Goal: Task Accomplishment & Management: Complete application form

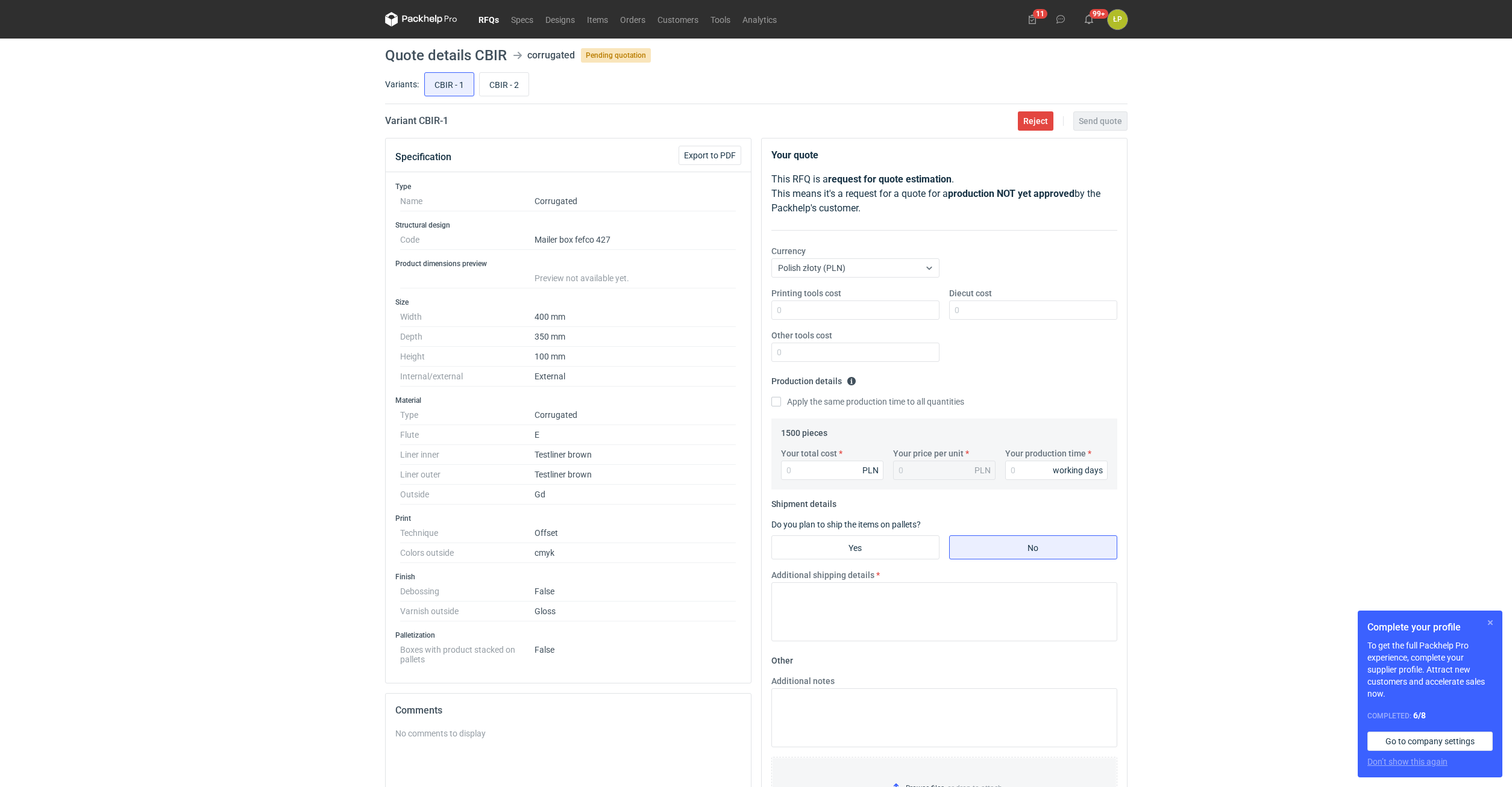
click at [1484, 619] on button "button" at bounding box center [1490, 623] width 15 height 15
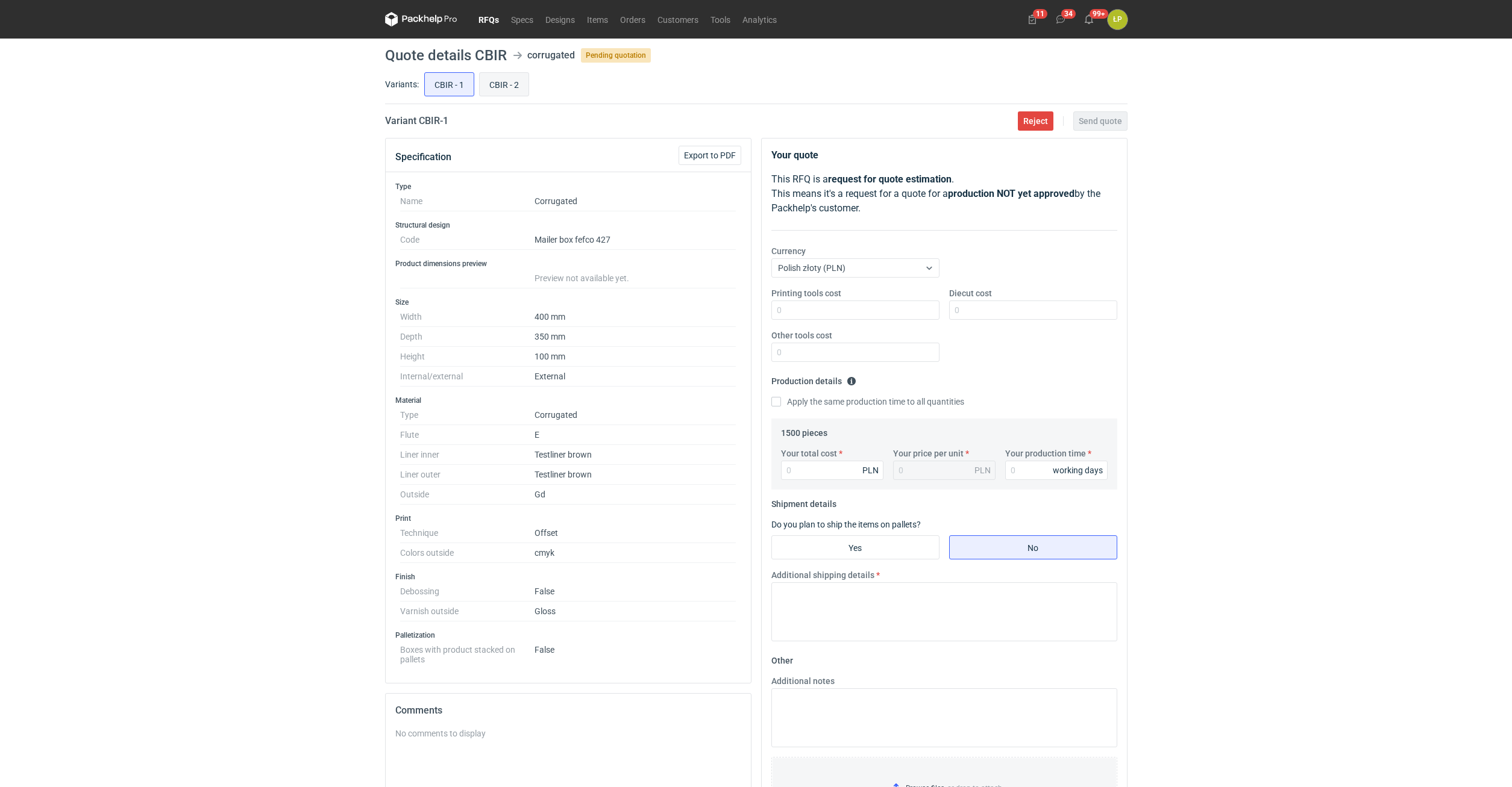
click at [502, 91] on input "CBIR - 2" at bounding box center [504, 84] width 49 height 23
radio input "true"
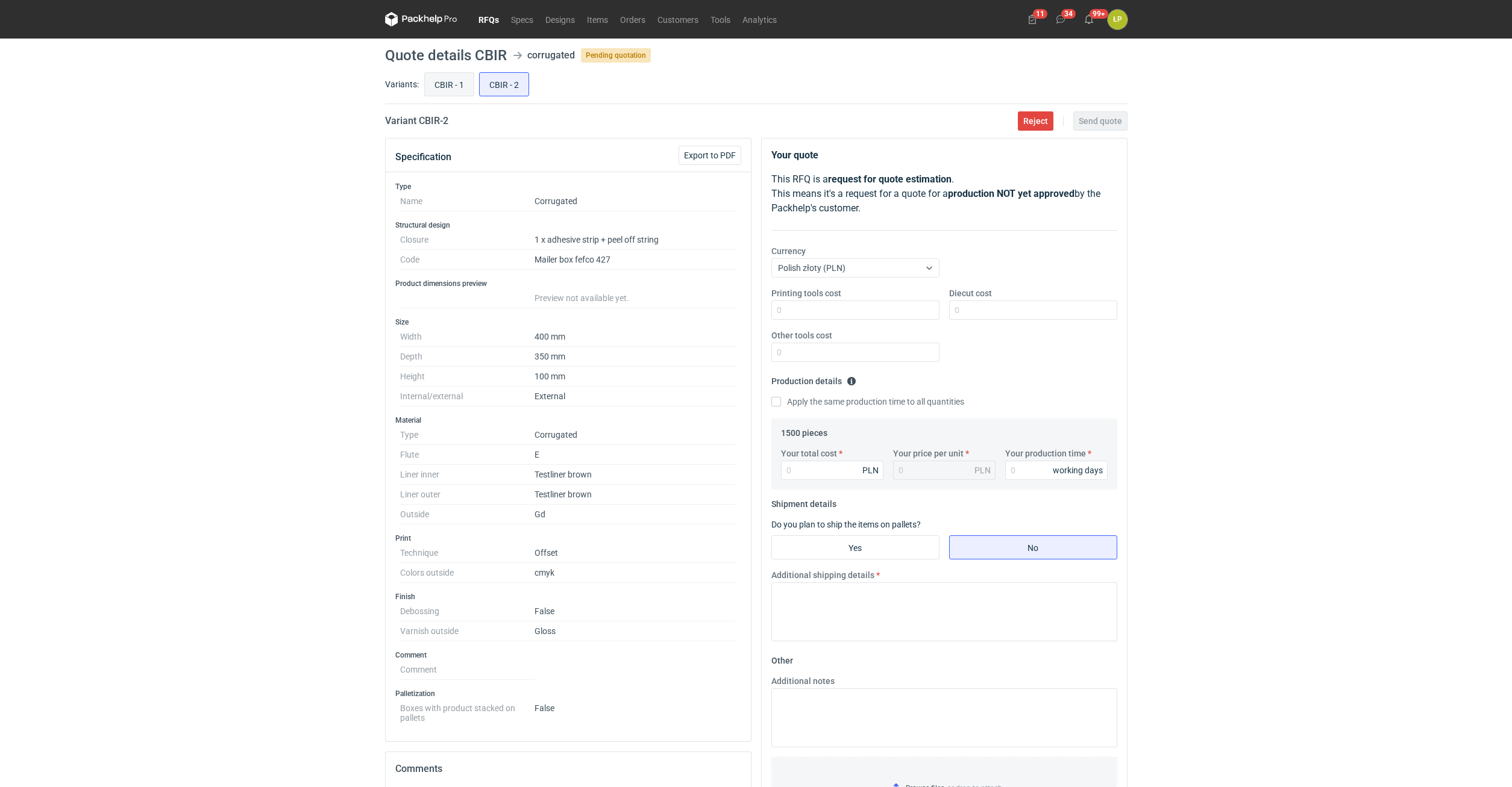
click at [444, 89] on input "CBIR - 1" at bounding box center [449, 84] width 49 height 23
radio input "true"
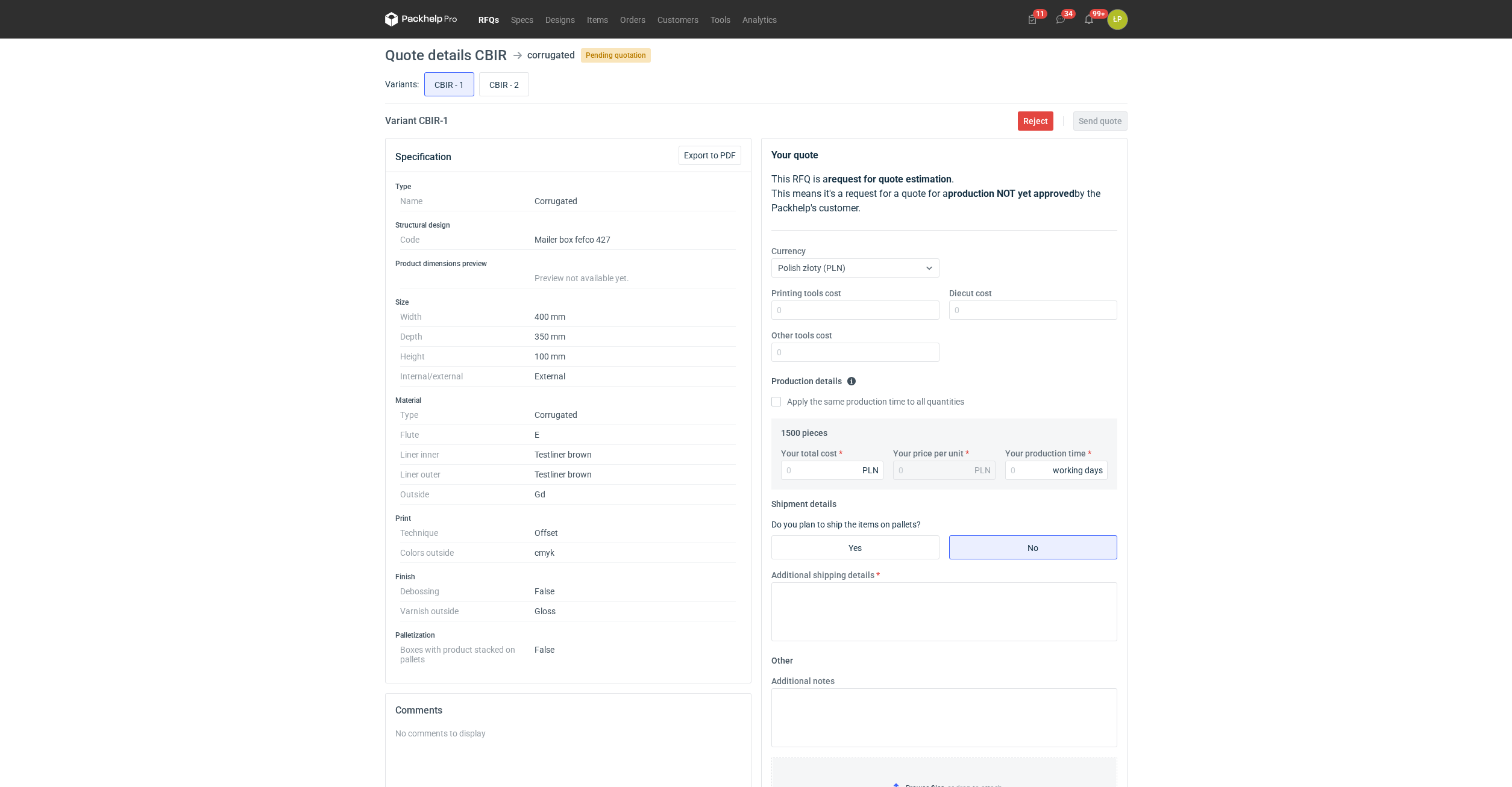
click at [1182, 385] on div "RFQs Specs Designs Items Orders Customers Tools Analytics 11 34 99+ ŁP Łukasz P…" at bounding box center [756, 394] width 1512 height 787
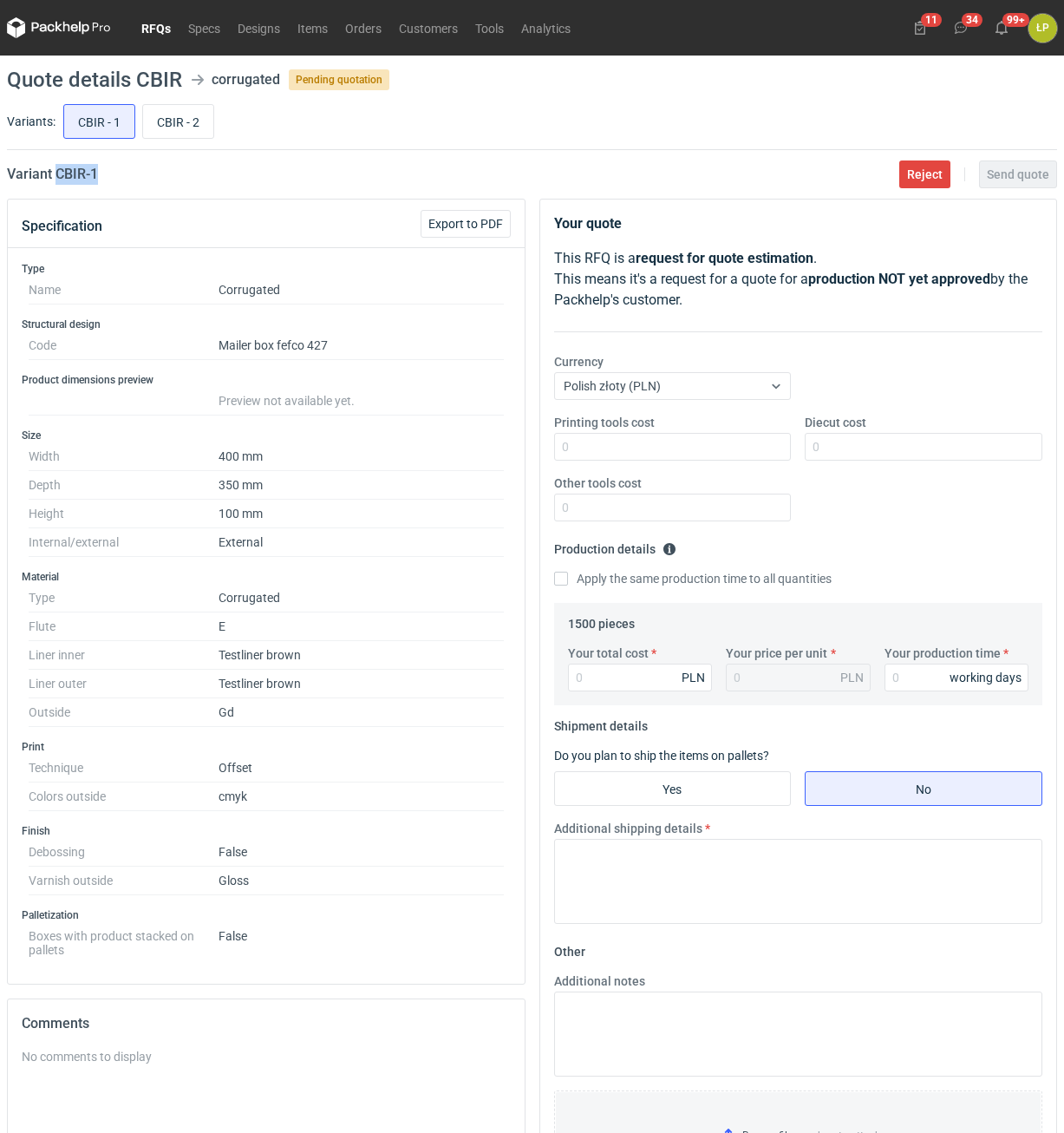
drag, startPoint x: 150, startPoint y: 182, endPoint x: 54, endPoint y: 186, distance: 96.1
click at [54, 186] on main "Quote details CBIR corrugated Pending quotation Variants: CBIR - 1 CBIR - 2 Var…" at bounding box center [532, 735] width 1064 height 1359
copy h2 "CBIR - 1"
click at [694, 442] on input "Printing tools cost" at bounding box center [673, 447] width 237 height 28
type input "0"
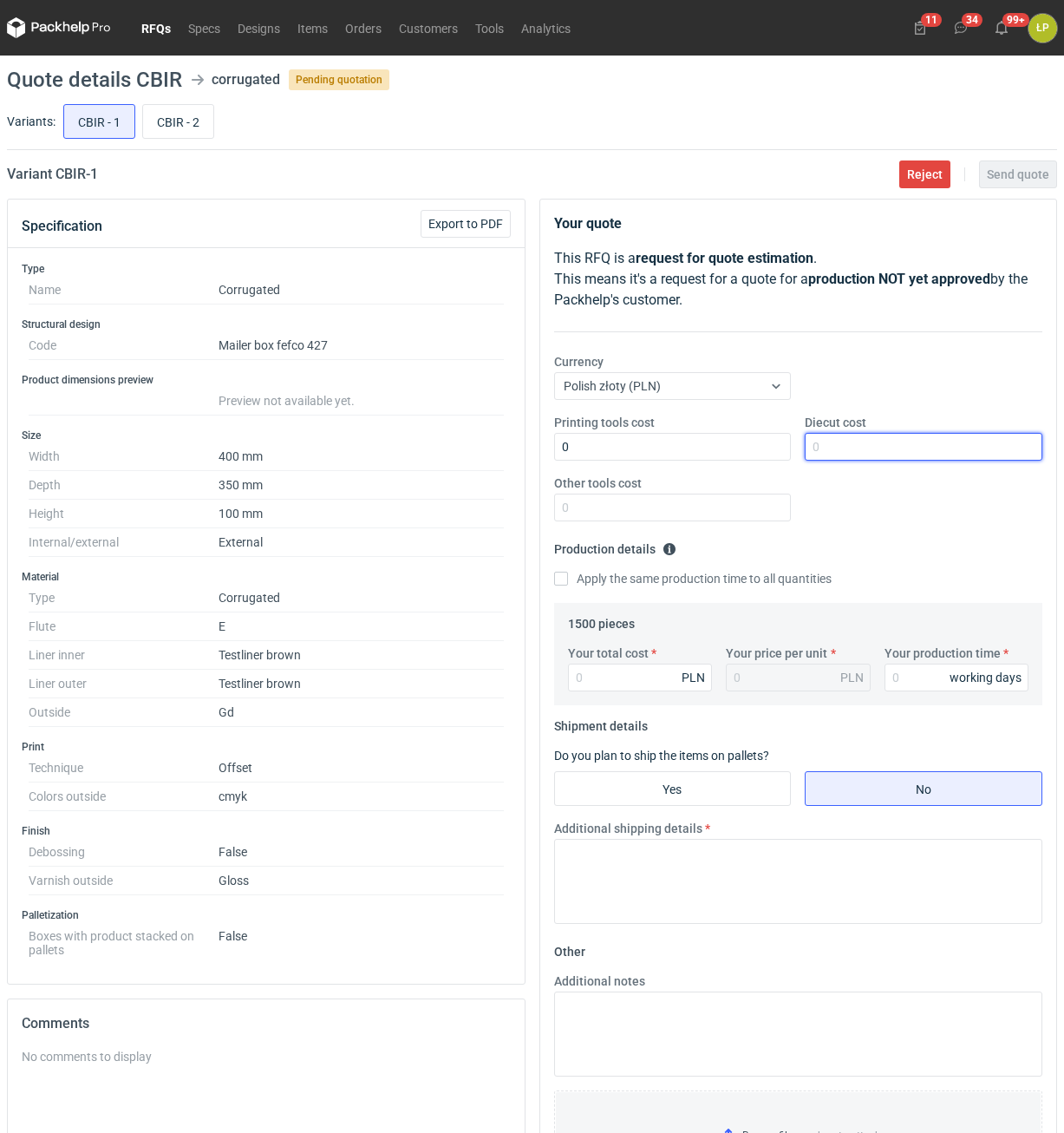
click at [830, 449] on input "Diecut cost" at bounding box center [923, 447] width 237 height 28
click at [913, 451] on input "Diecut cost" at bounding box center [923, 447] width 237 height 28
type input "2000"
click at [722, 522] on div "Printing tools cost 0 Diecut cost 2000 Other tools cost" at bounding box center [799, 475] width 503 height 122
click at [722, 515] on input "Other tools cost" at bounding box center [673, 508] width 237 height 28
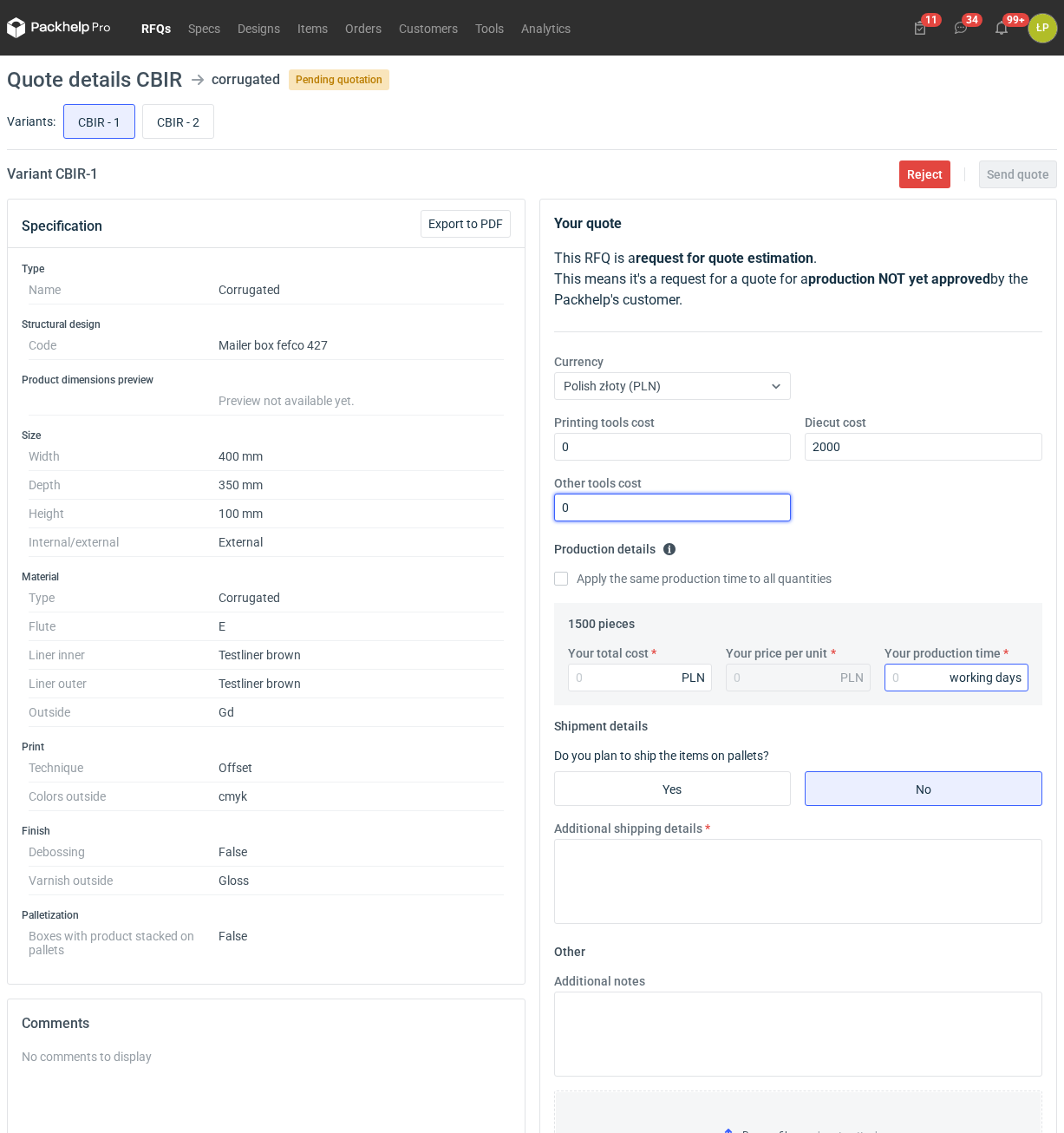
type input "0"
click at [897, 671] on input "Your production time" at bounding box center [956, 677] width 145 height 28
type input "15"
drag, startPoint x: 640, startPoint y: 670, endPoint x: 654, endPoint y: 693, distance: 26.9
click at [639, 670] on input "Your total cost" at bounding box center [640, 677] width 145 height 28
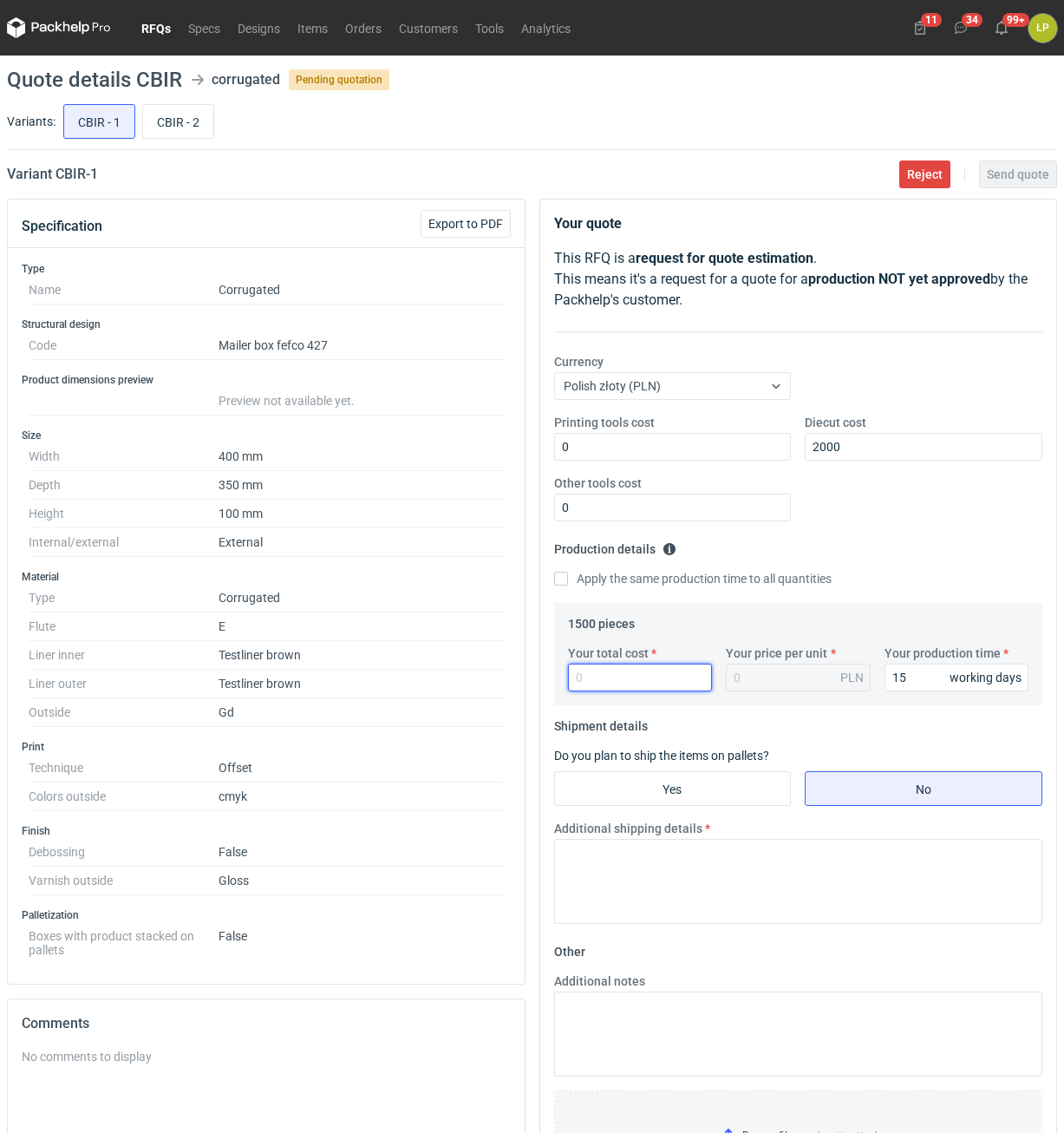
click at [632, 685] on input "Your total cost" at bounding box center [640, 677] width 145 height 28
type input "6225"
type input "4.15"
type input "6225"
click at [654, 797] on input "Yes" at bounding box center [672, 788] width 236 height 33
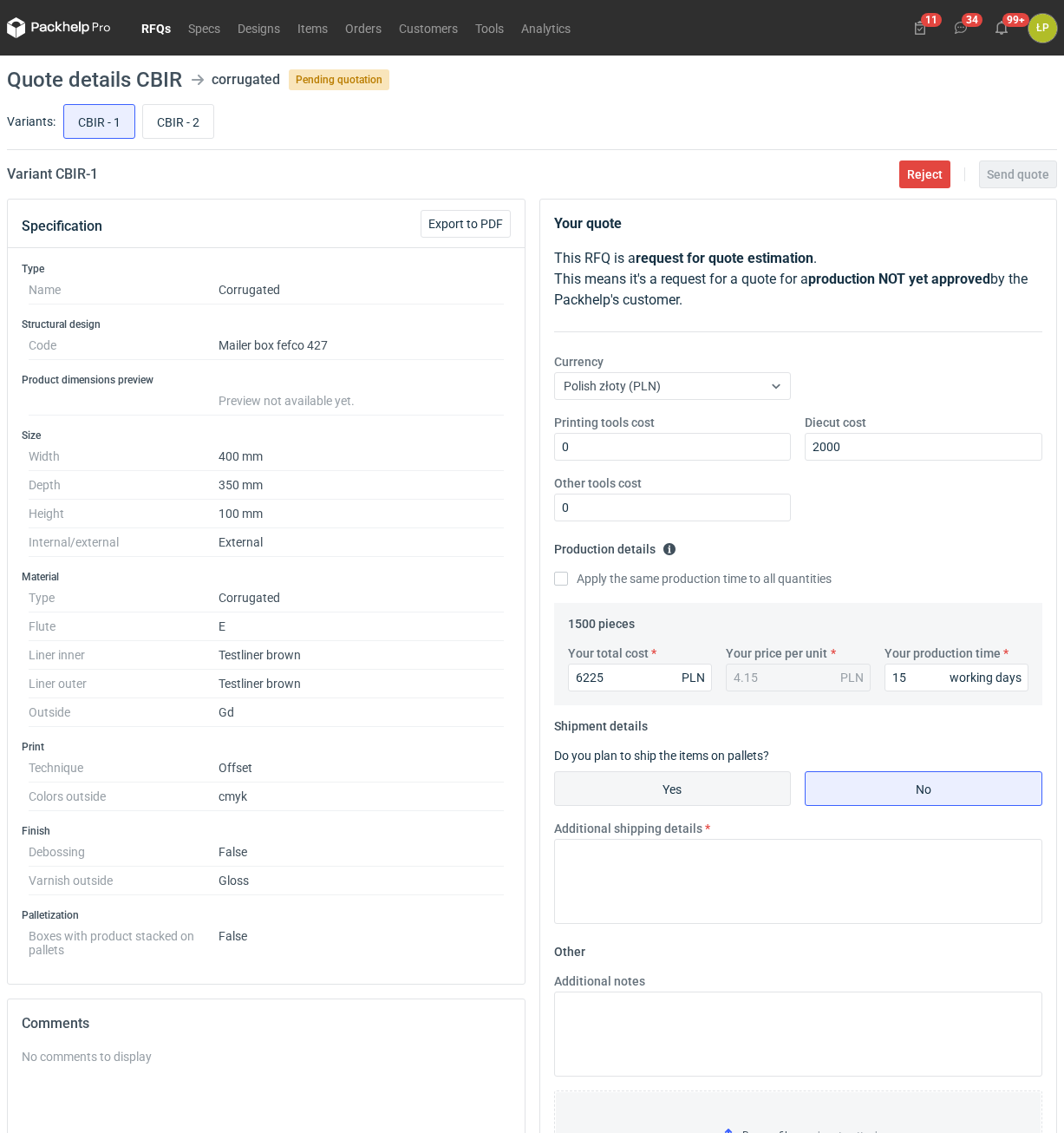
radio input "true"
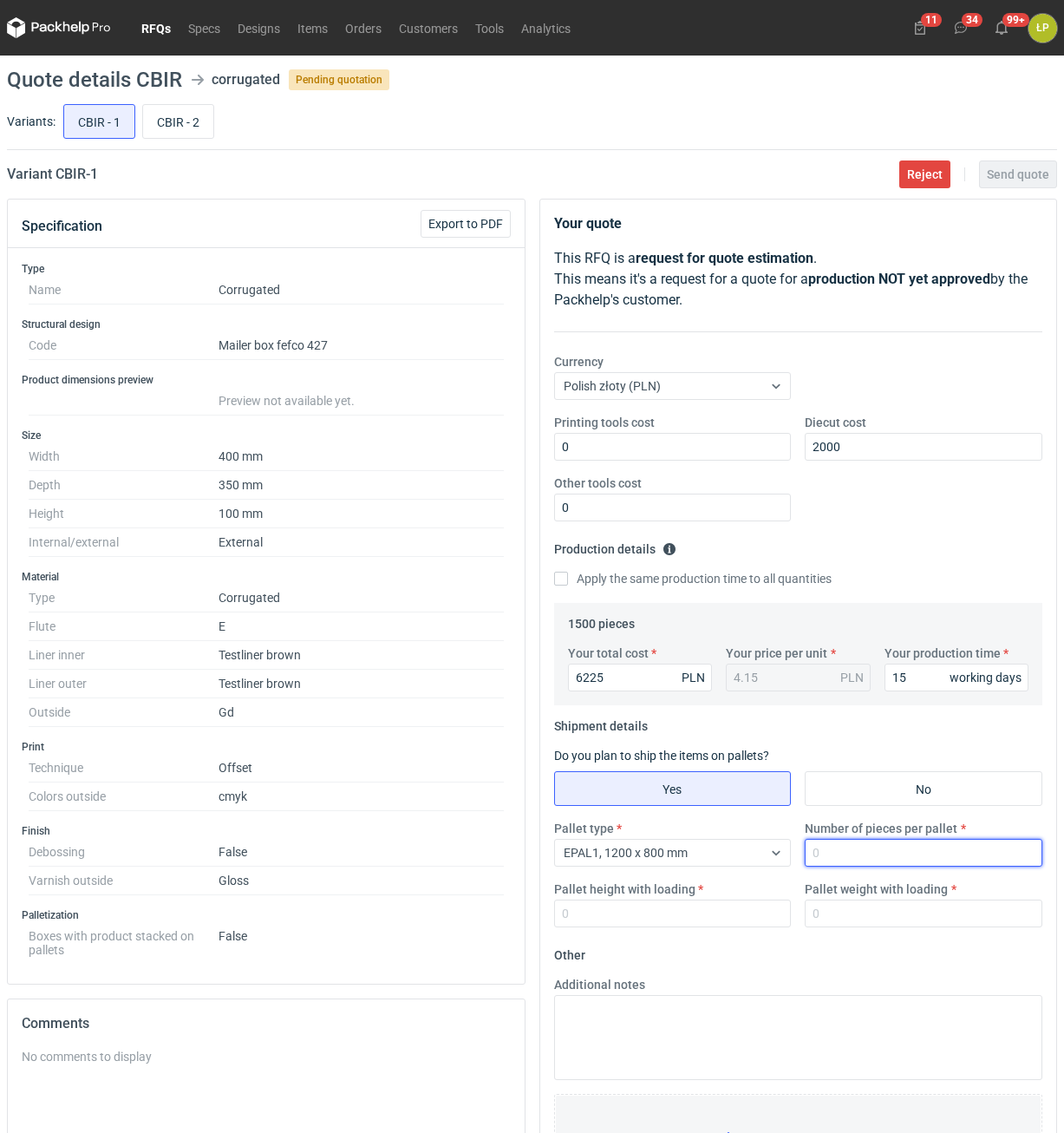
click at [814, 865] on input "Number of pieces per pallet" at bounding box center [923, 853] width 237 height 28
type input "1000"
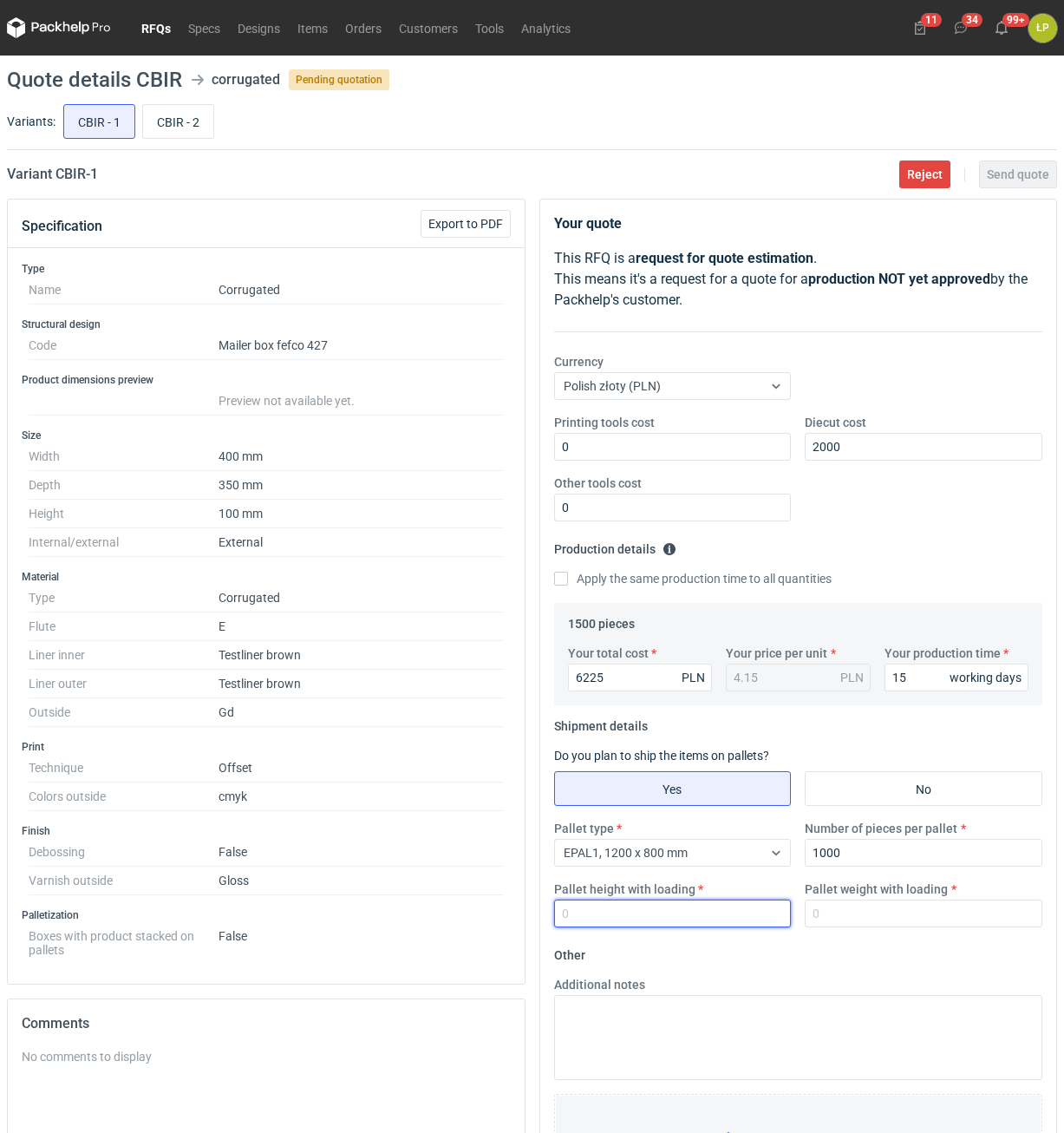
click at [636, 912] on input "Pallet height with loading" at bounding box center [673, 914] width 237 height 28
type input "1800"
drag, startPoint x: 832, startPoint y: 919, endPoint x: 857, endPoint y: 921, distance: 25.1
click at [833, 919] on input "Pallet weight with loading" at bounding box center [923, 914] width 237 height 28
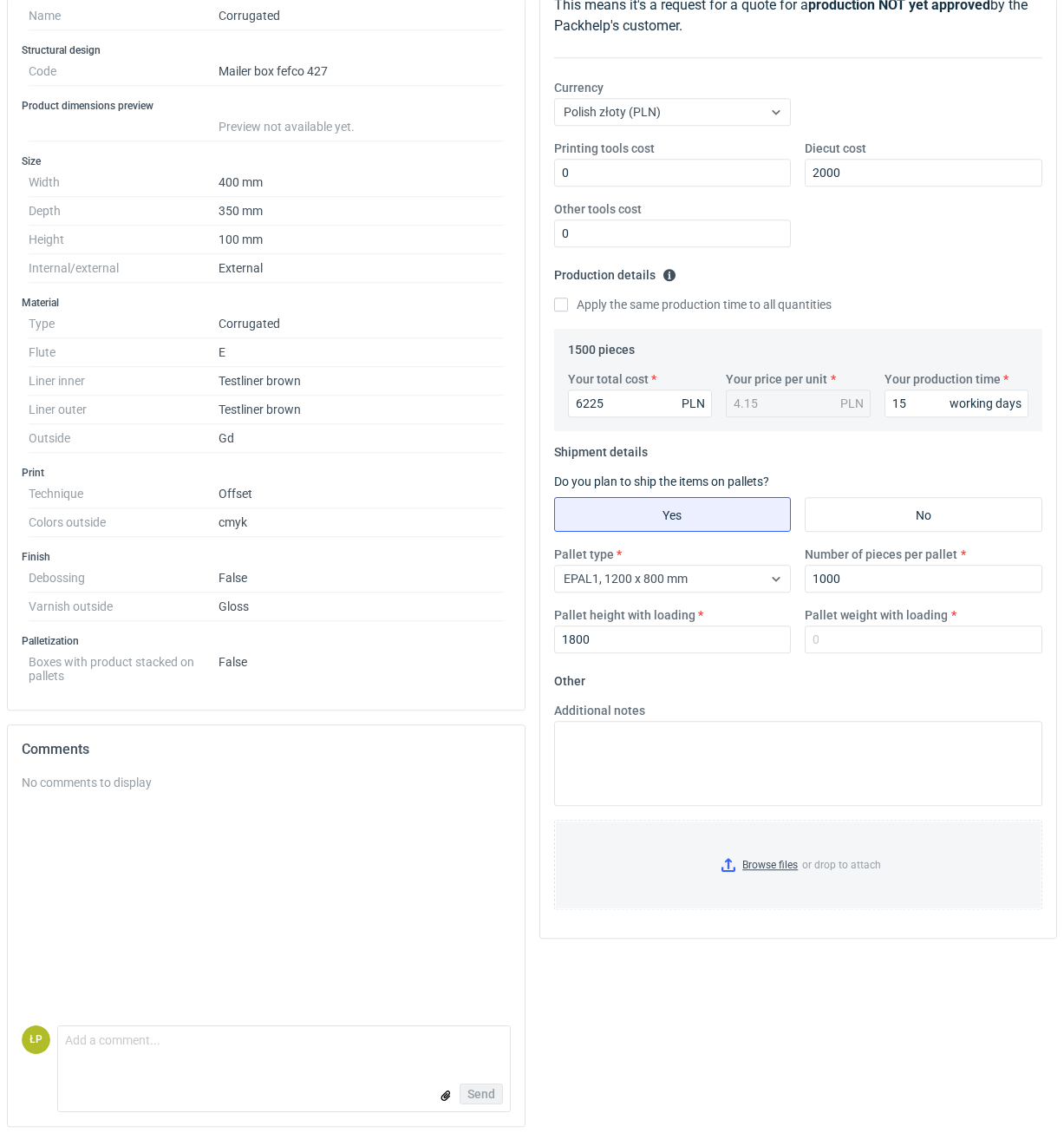
scroll to position [282, 0]
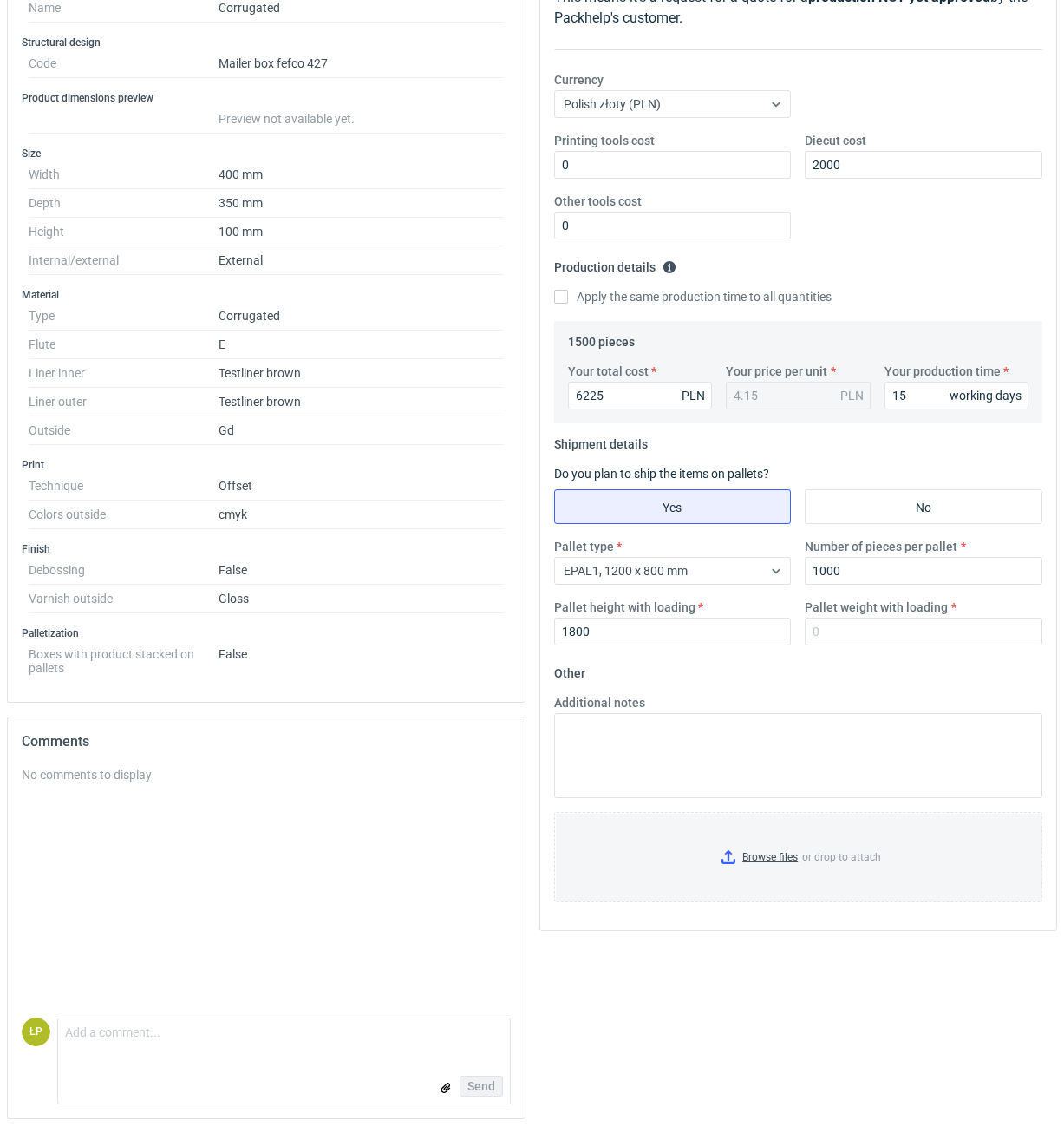
click at [873, 650] on div "Pallet type EPAL1, 1200 x 800 mm Number of pieces per pallet 1000 Pallet height…" at bounding box center [799, 598] width 503 height 122
click at [874, 638] on input "Pallet weight with loading" at bounding box center [923, 631] width 237 height 28
type input "500"
click at [874, 688] on fieldset "Other Additional notes Browse files or drop to attach" at bounding box center [799, 787] width 489 height 256
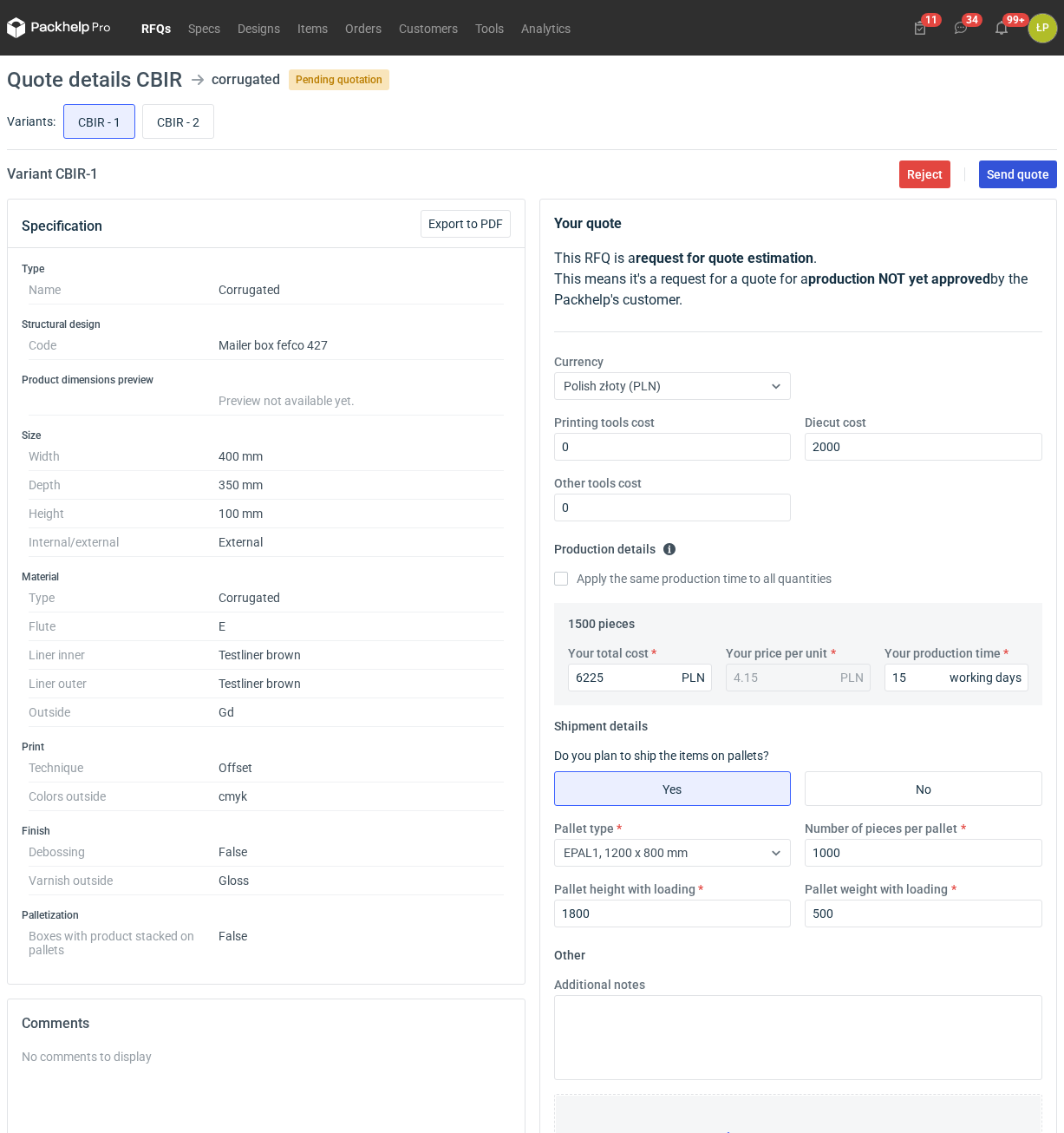
click at [1006, 161] on button "Send quote" at bounding box center [1018, 175] width 78 height 28
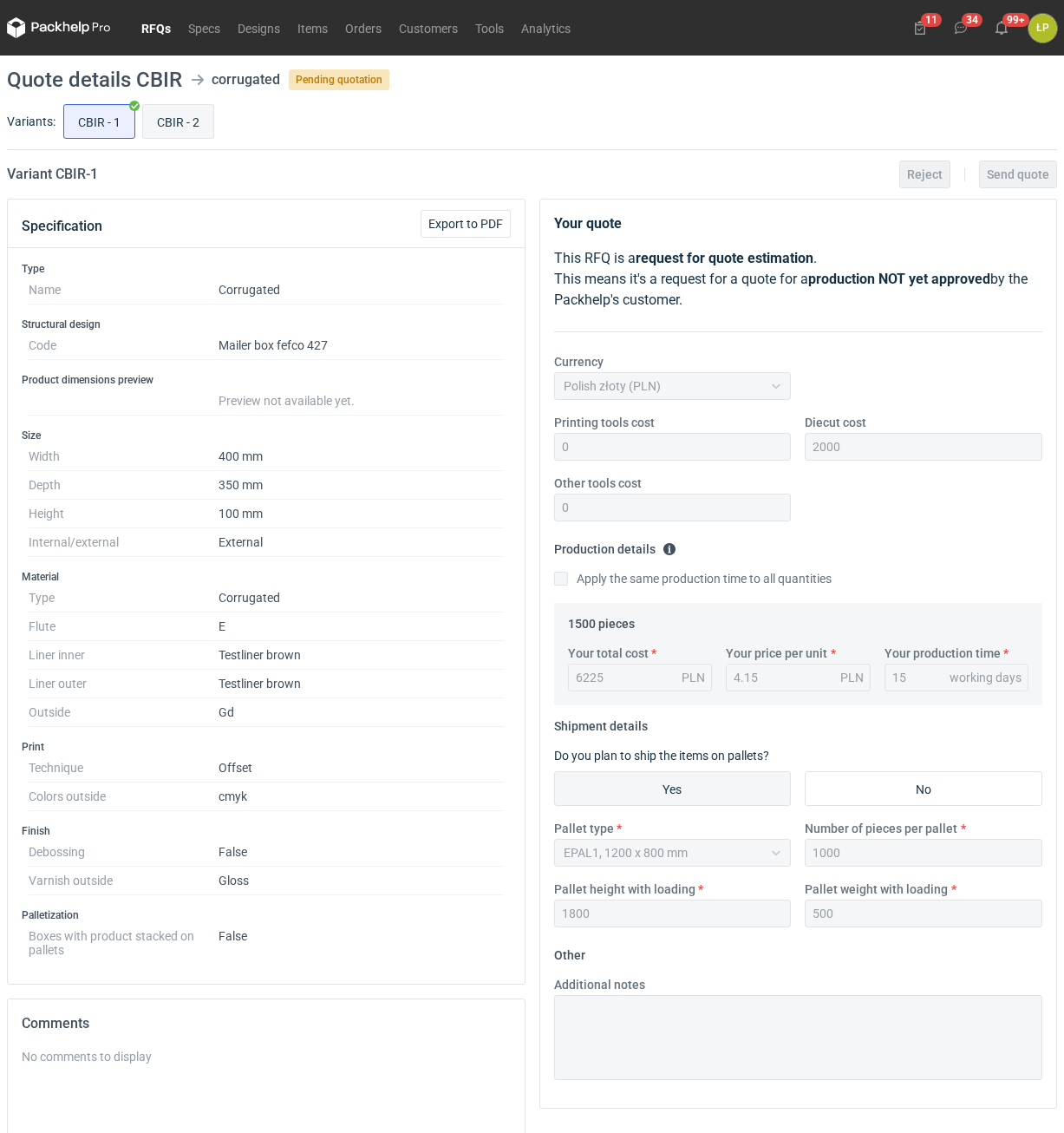
click at [152, 128] on input "CBIR - 2" at bounding box center [177, 121] width 70 height 33
radio input "true"
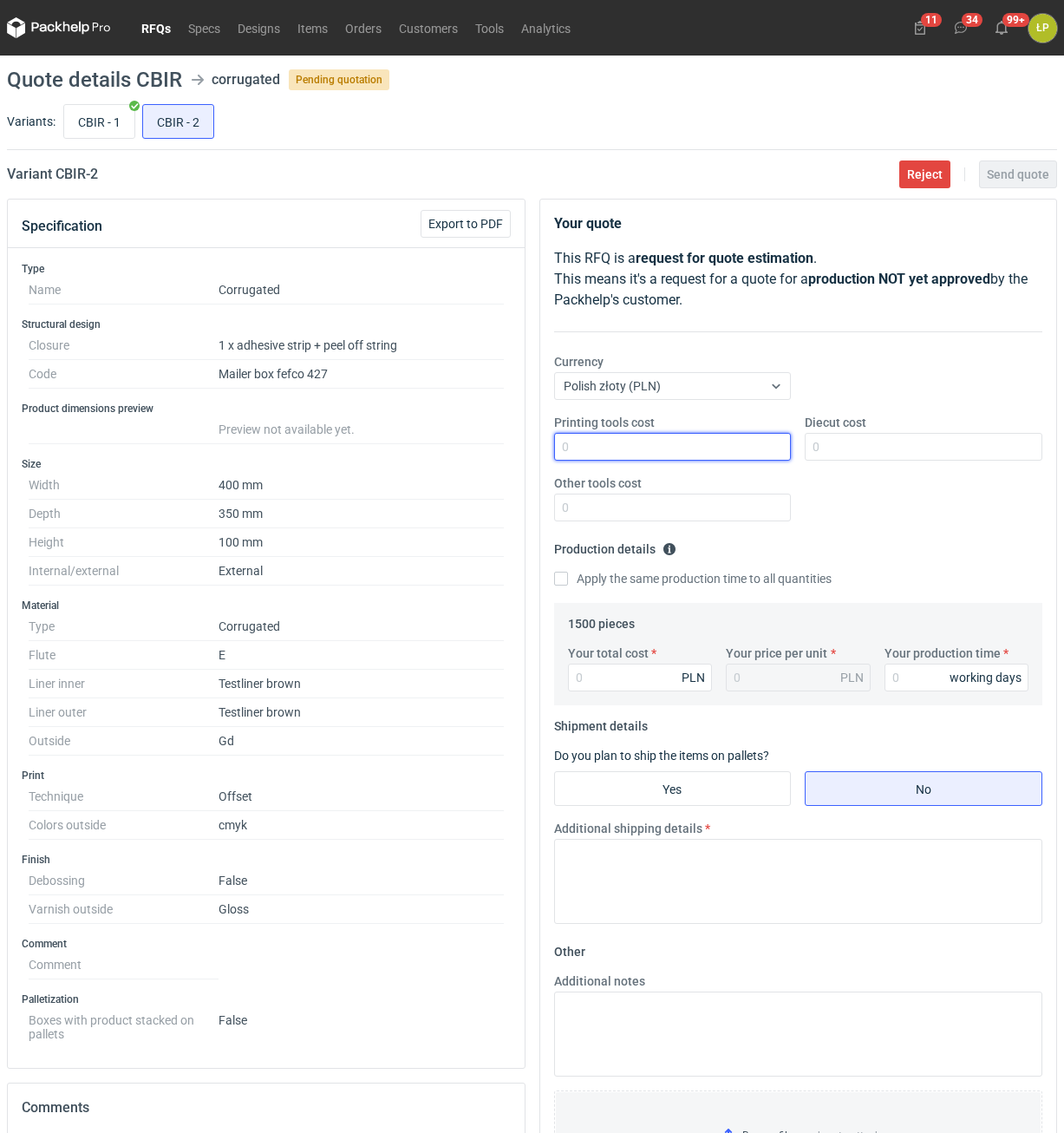
click at [687, 456] on input "Printing tools cost" at bounding box center [673, 447] width 237 height 28
type input "0"
click at [865, 446] on input "Diecut cost" at bounding box center [923, 447] width 237 height 28
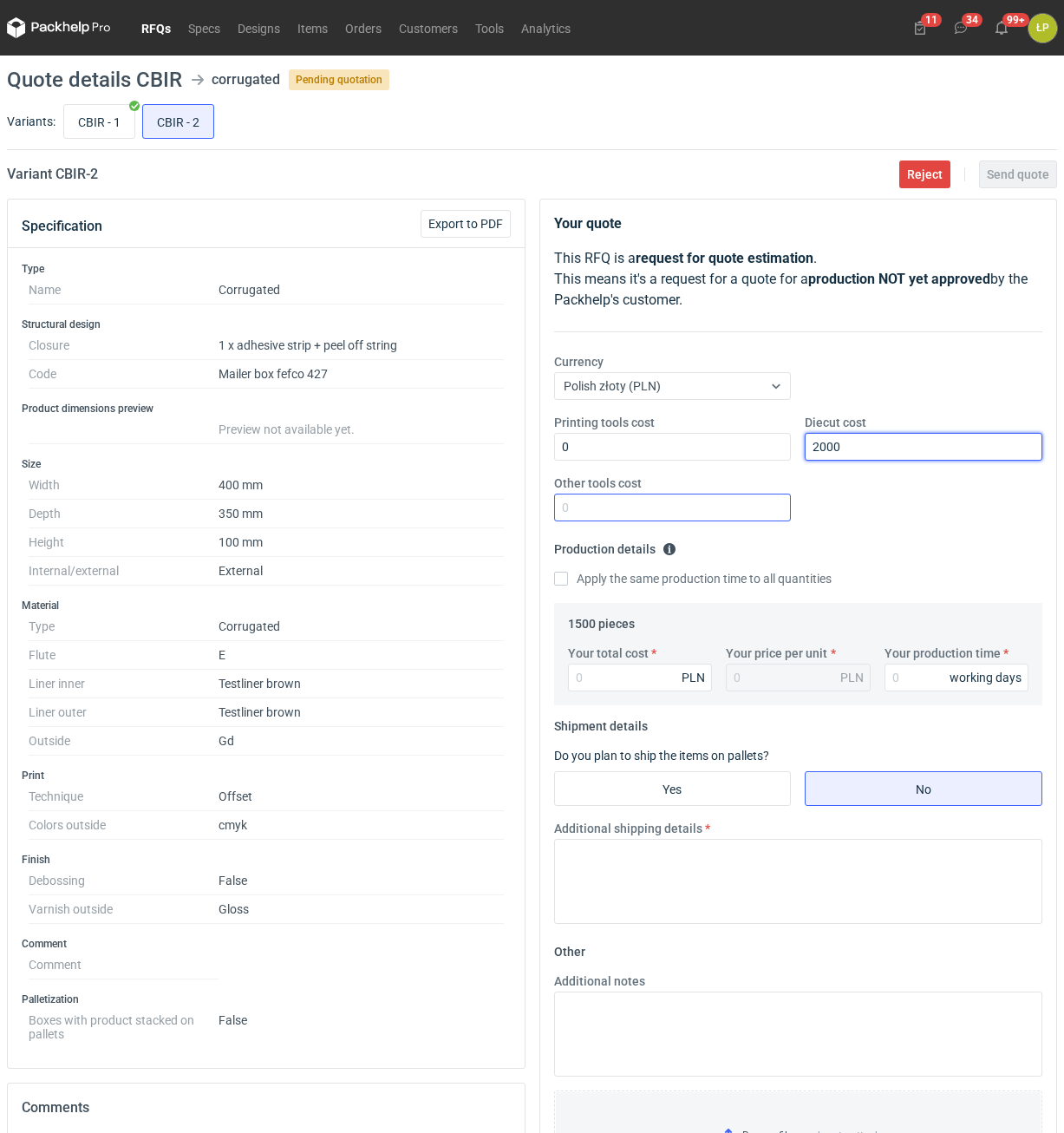
type input "2000"
click at [721, 502] on input "Other tools cost" at bounding box center [673, 508] width 237 height 28
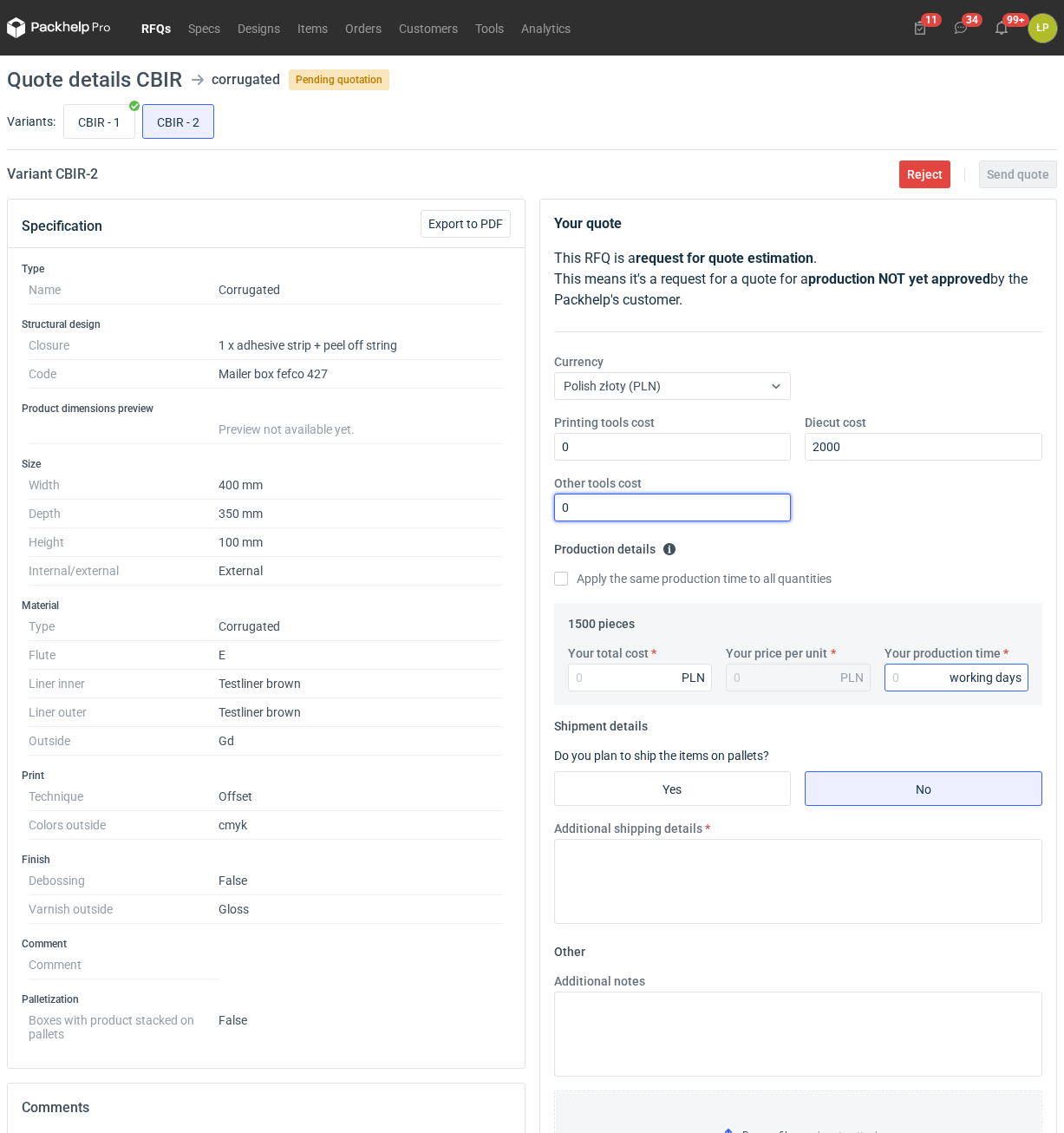
type input "0"
drag, startPoint x: 887, startPoint y: 667, endPoint x: 901, endPoint y: 674, distance: 15.7
click at [893, 670] on input "Your production time" at bounding box center [956, 677] width 145 height 28
click at [901, 674] on input "Your production time" at bounding box center [956, 677] width 145 height 28
type input "15"
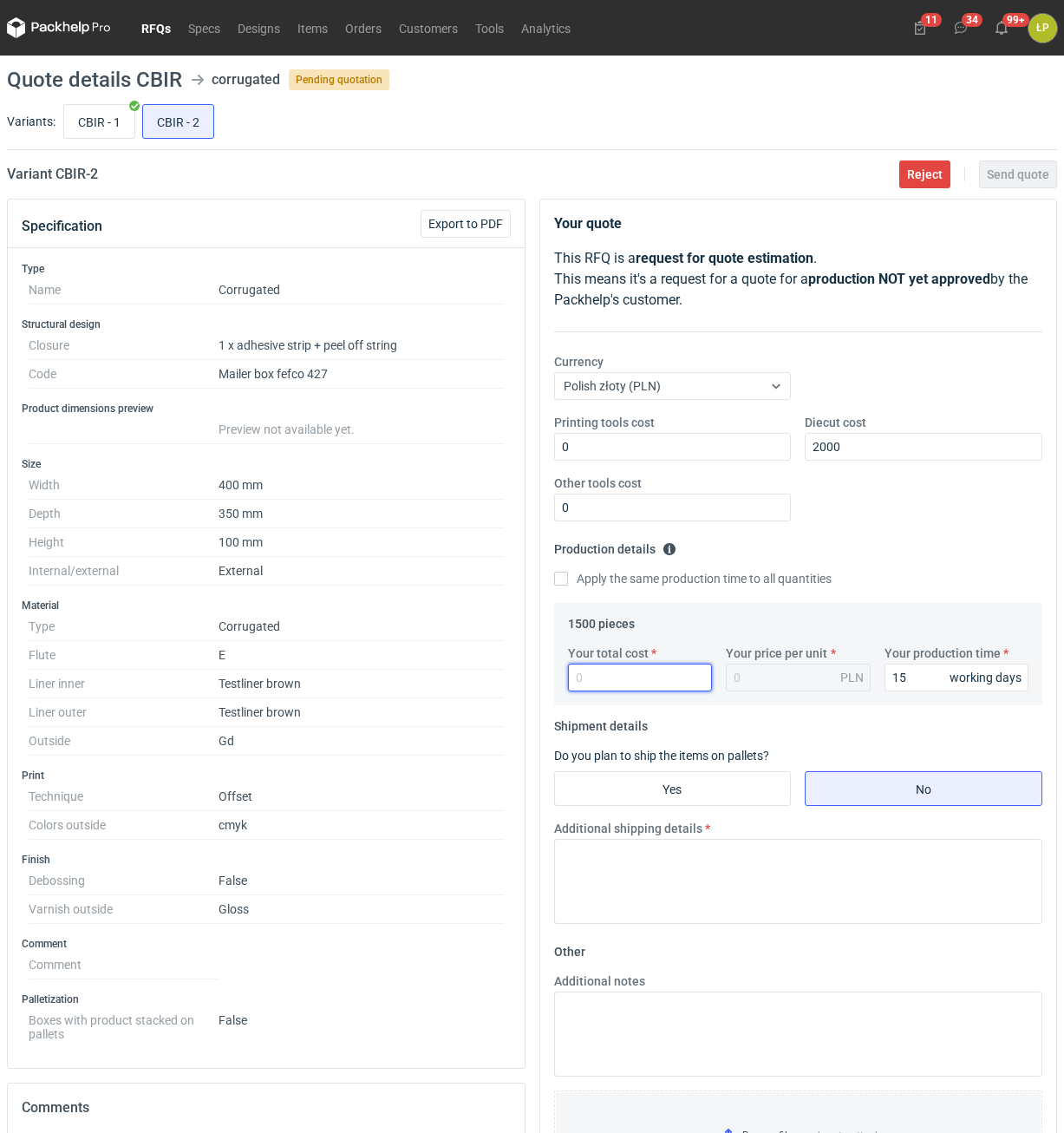
click at [637, 678] on input "Your total cost" at bounding box center [640, 677] width 145 height 28
type input "6930"
type input "4.62"
type input "6930"
click at [741, 788] on input "Yes" at bounding box center [672, 788] width 236 height 33
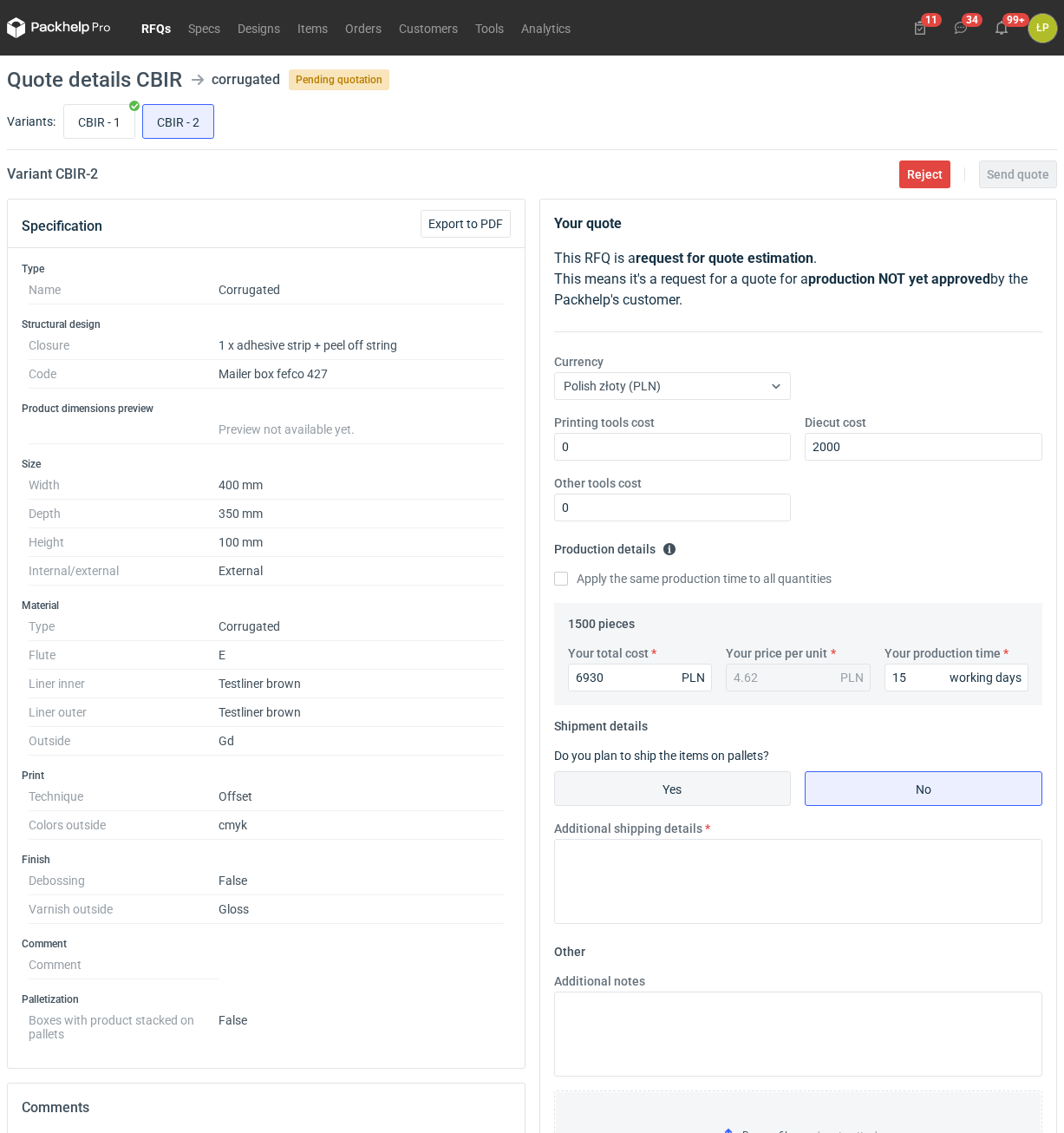
radio input "true"
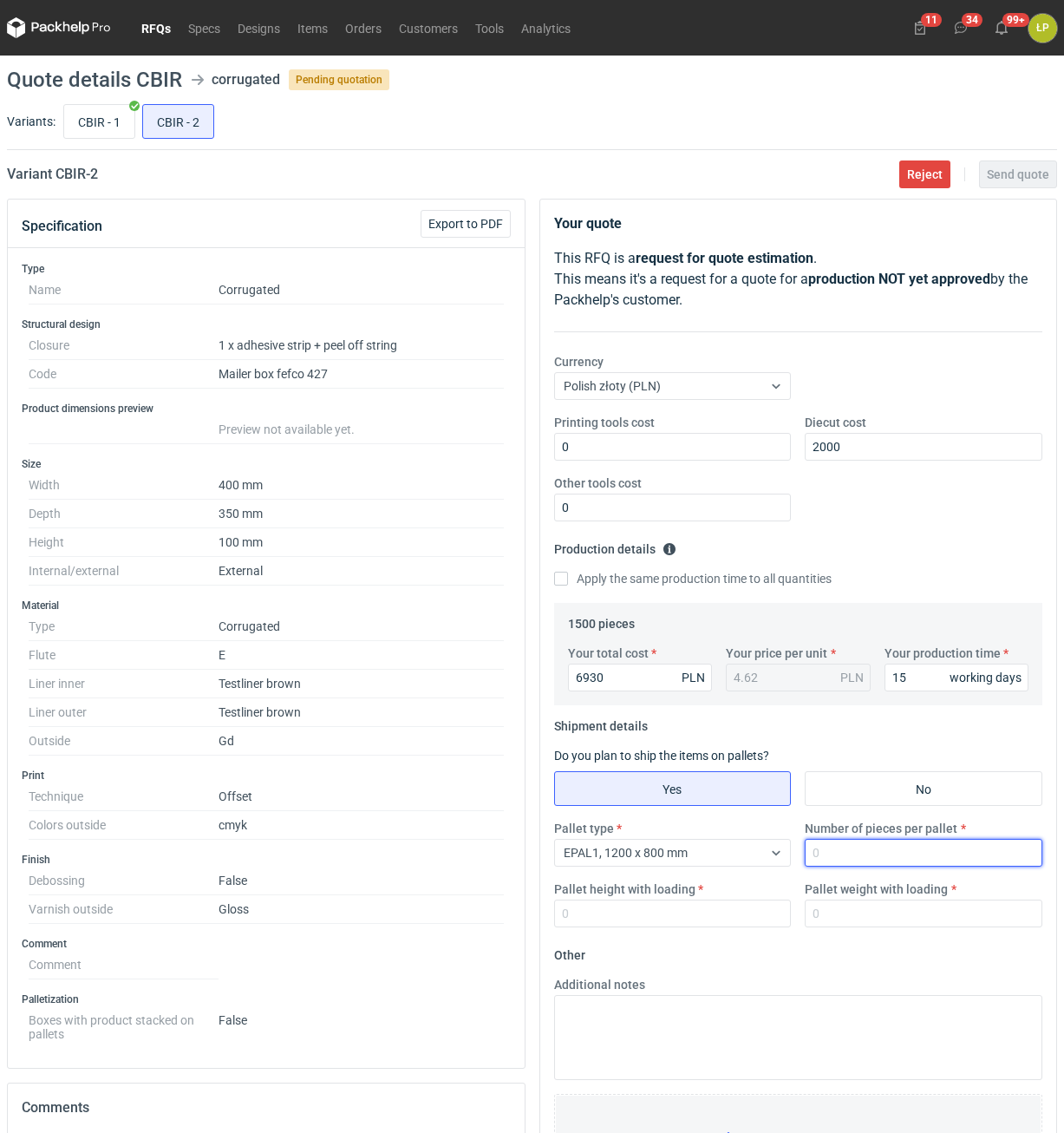
click at [859, 861] on input "Number of pieces per pallet" at bounding box center [923, 853] width 237 height 28
type input "1000"
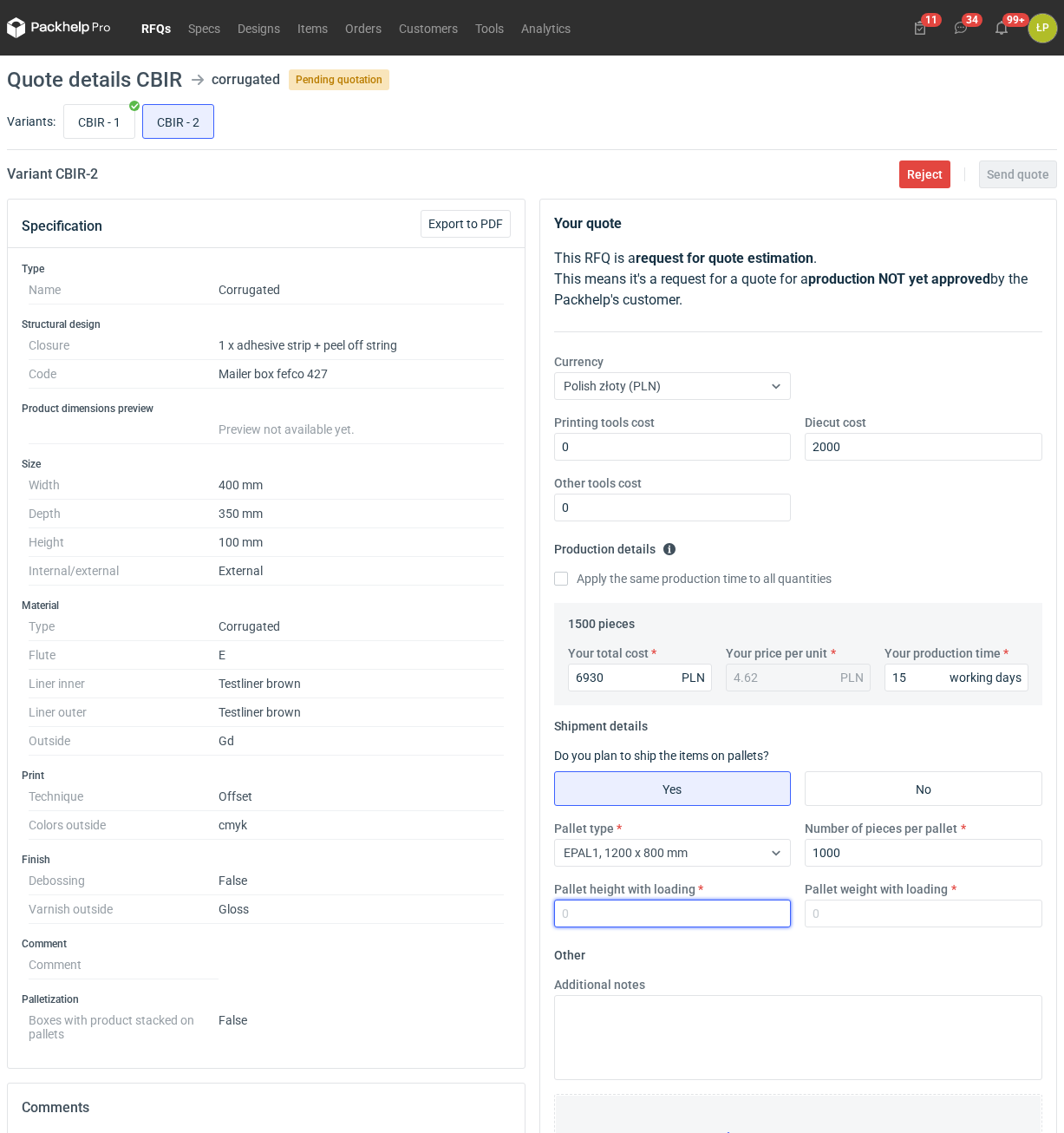
click at [762, 911] on input "Pallet height with loading" at bounding box center [673, 914] width 237 height 28
type input "1800"
click at [863, 925] on input "Pallet weight with loading" at bounding box center [923, 914] width 237 height 28
click at [106, 125] on input "CBIR - 1" at bounding box center [99, 121] width 70 height 33
radio input "true"
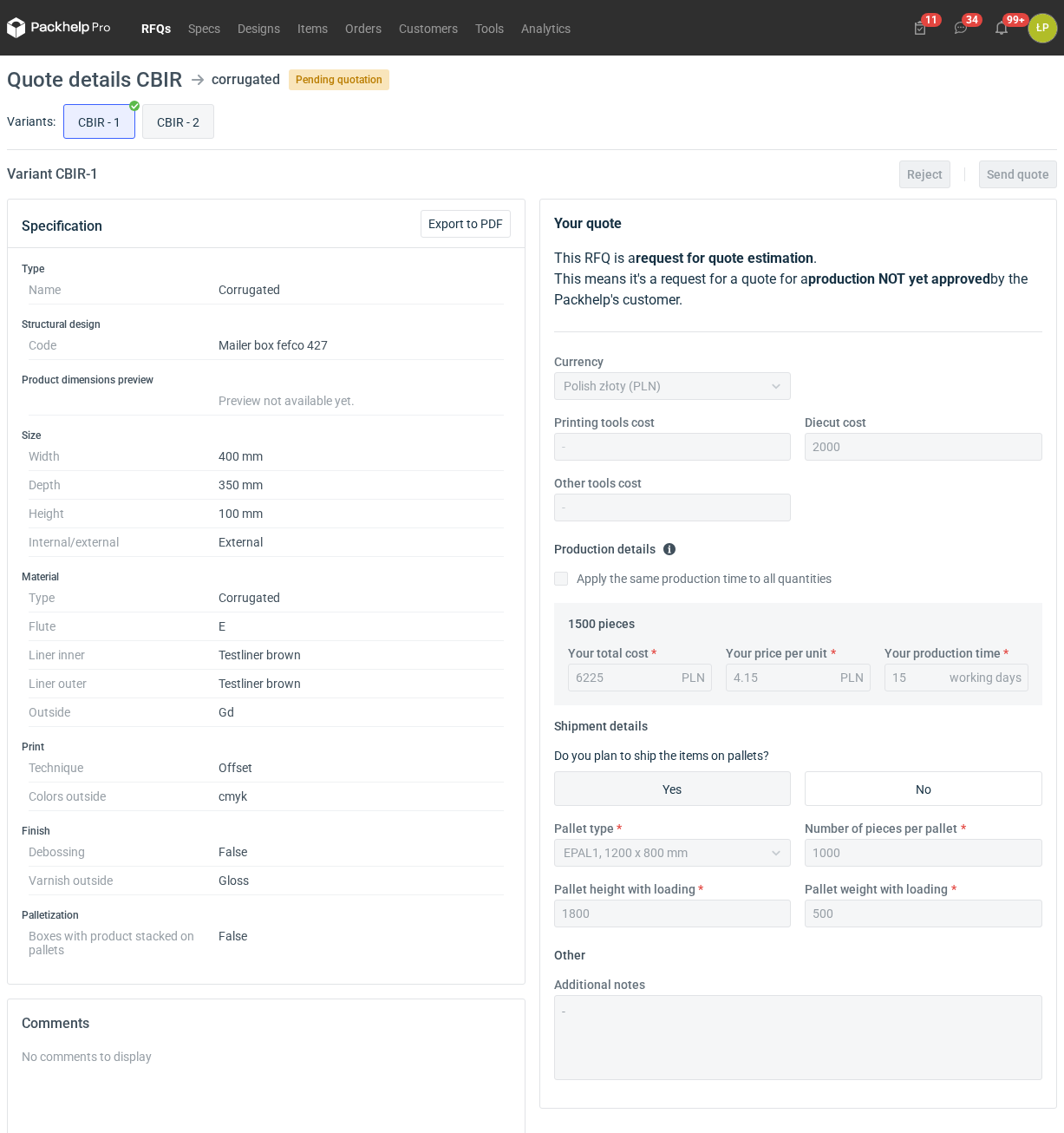
click at [187, 127] on input "CBIR - 2" at bounding box center [177, 121] width 70 height 33
radio input "true"
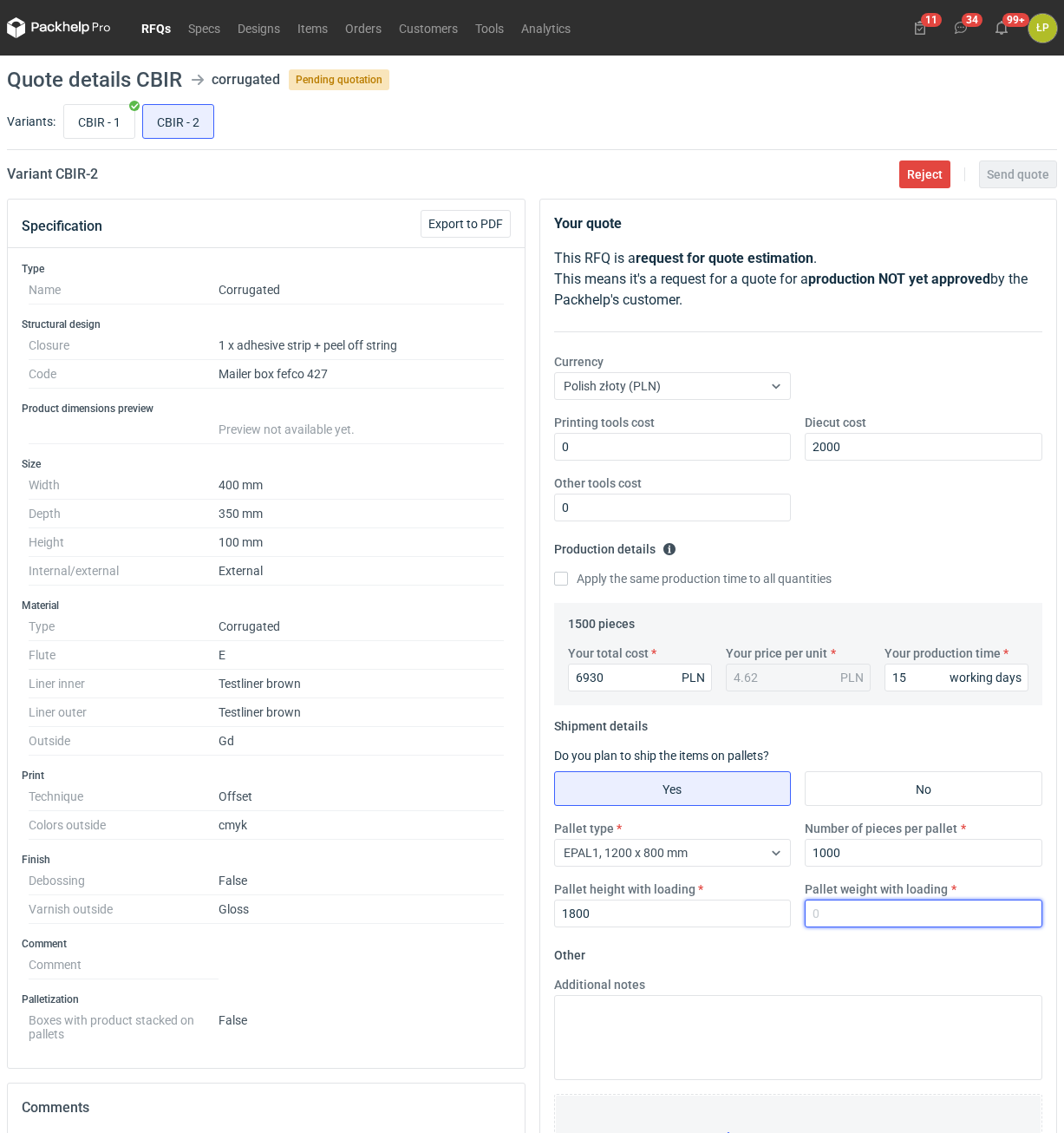
click at [835, 912] on input "Pallet weight with loading" at bounding box center [923, 914] width 237 height 28
type input "20"
type input "2"
type input "500"
click at [833, 948] on form "Other Additional notes Browse files or drop to attach" at bounding box center [799, 1068] width 489 height 256
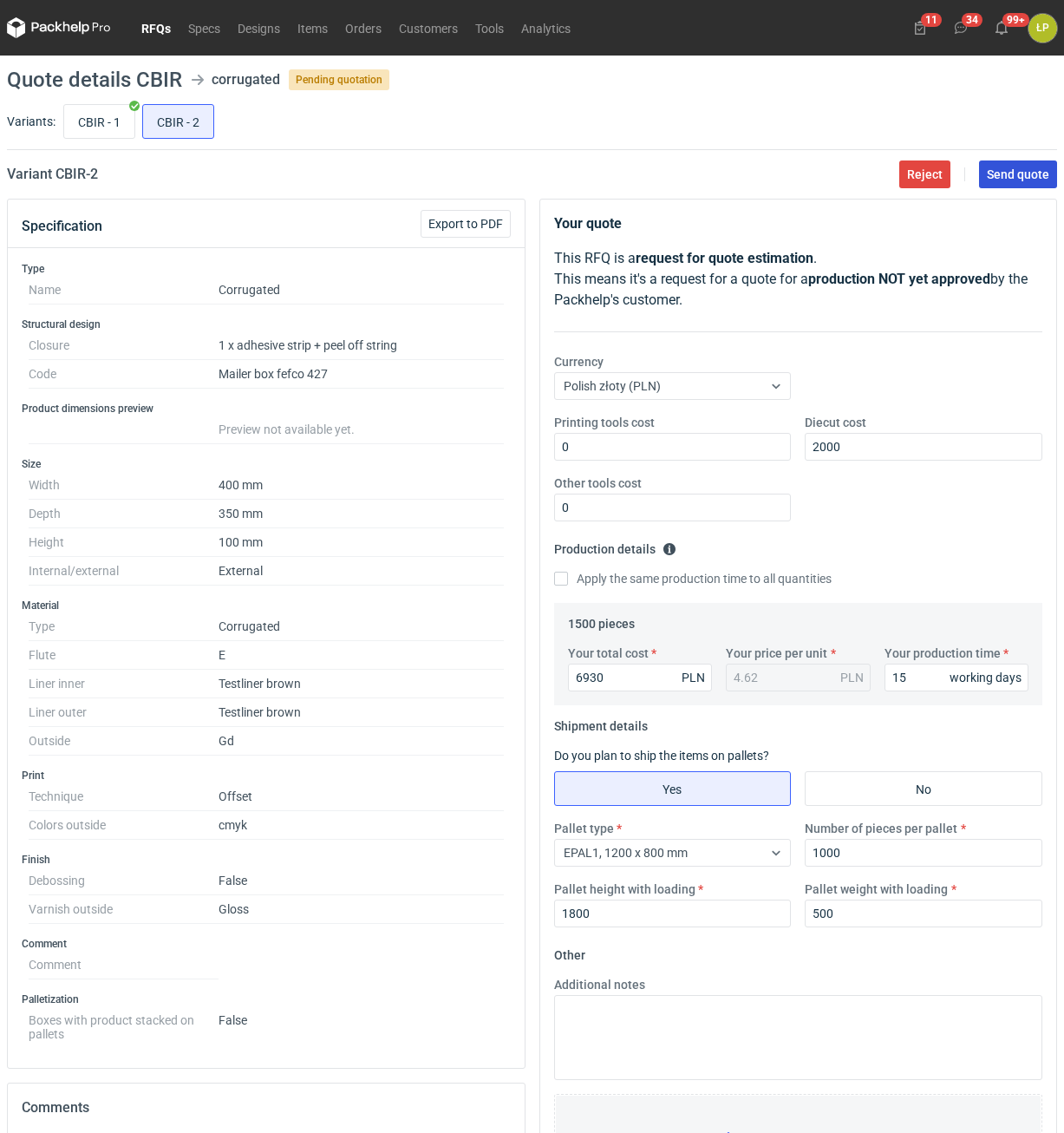
click at [1021, 181] on span "Send quote" at bounding box center [1017, 175] width 63 height 12
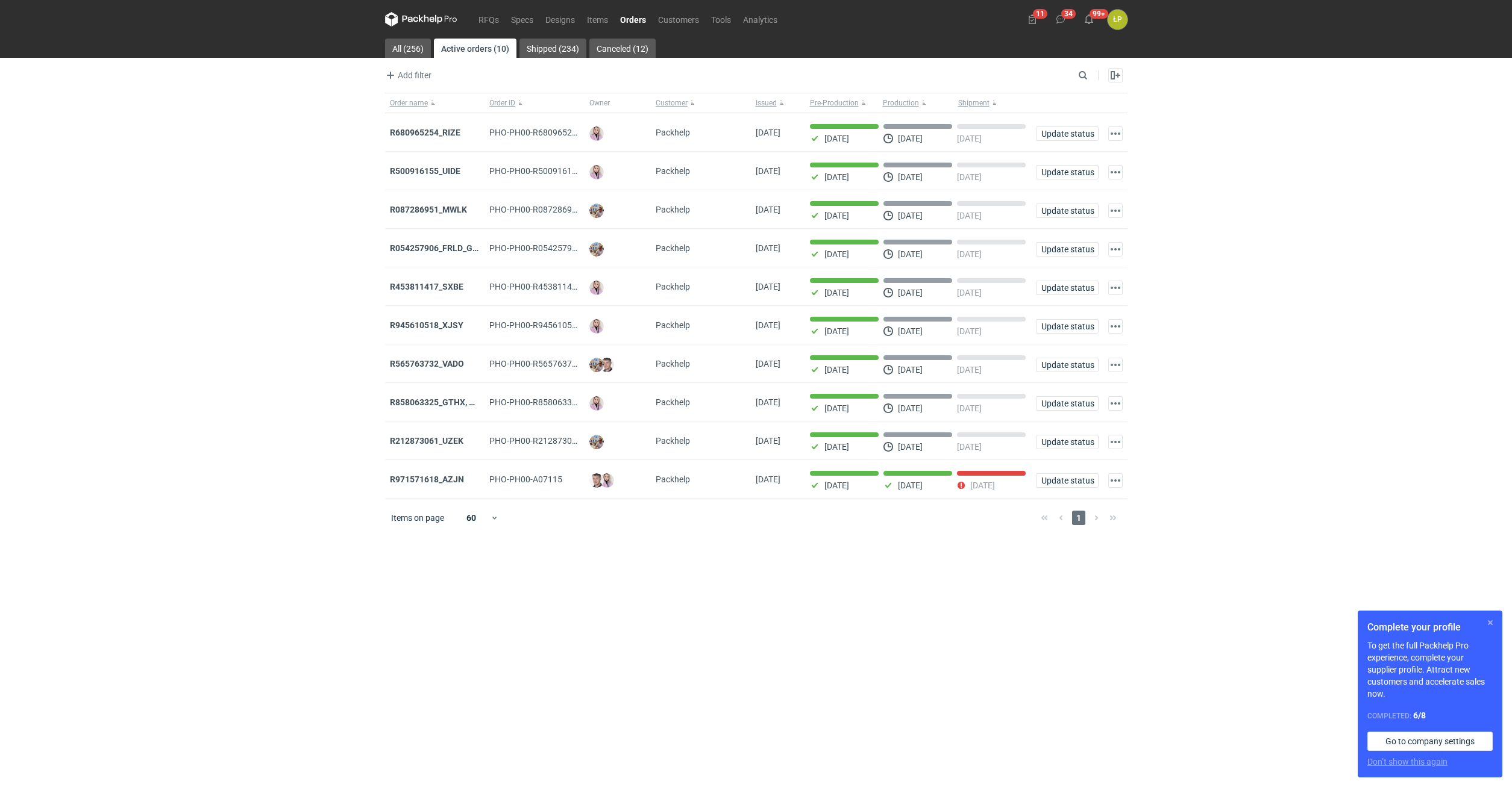
click at [1483, 621] on div "Complete your profile To get the full Packhelp Pro experience, complete your su…" at bounding box center [1430, 694] width 145 height 167
click at [1486, 622] on button "button" at bounding box center [1490, 623] width 15 height 15
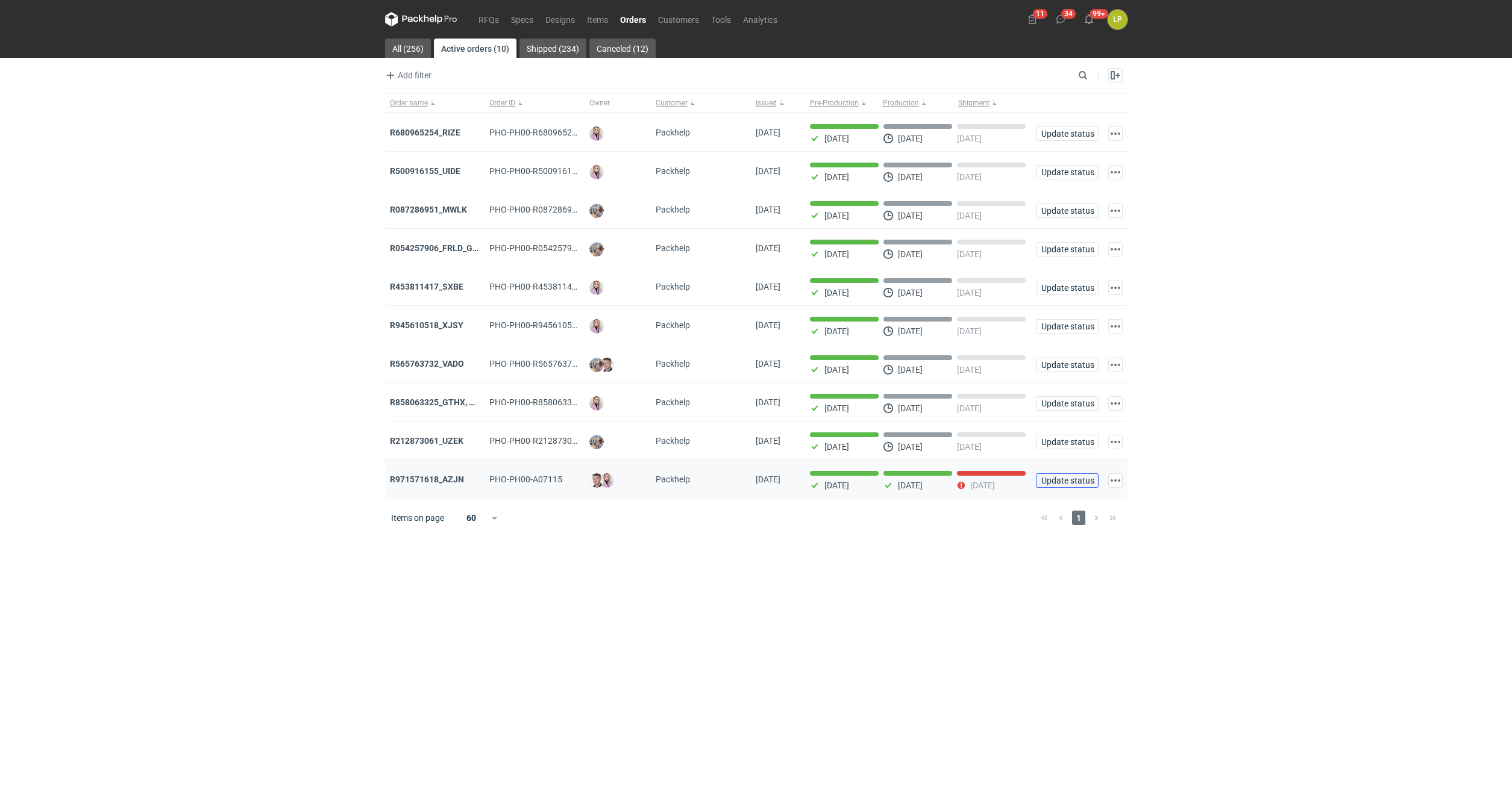
click at [1052, 484] on span "Update status" at bounding box center [1067, 481] width 52 height 8
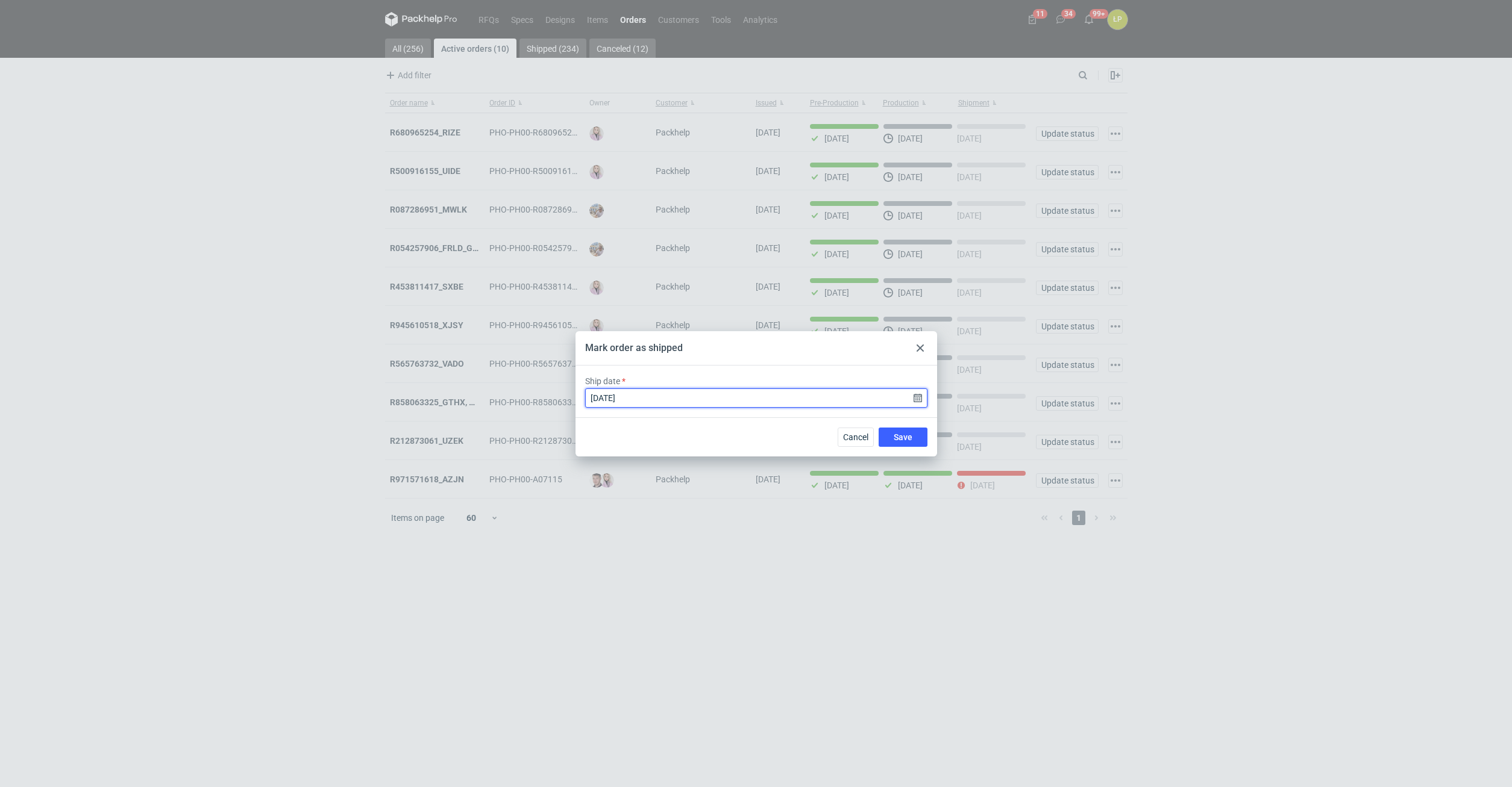
click at [915, 390] on input "[DATE]" at bounding box center [756, 398] width 342 height 19
click at [917, 395] on input "[DATE]" at bounding box center [756, 398] width 342 height 19
click at [917, 396] on input "[DATE]" at bounding box center [756, 398] width 342 height 19
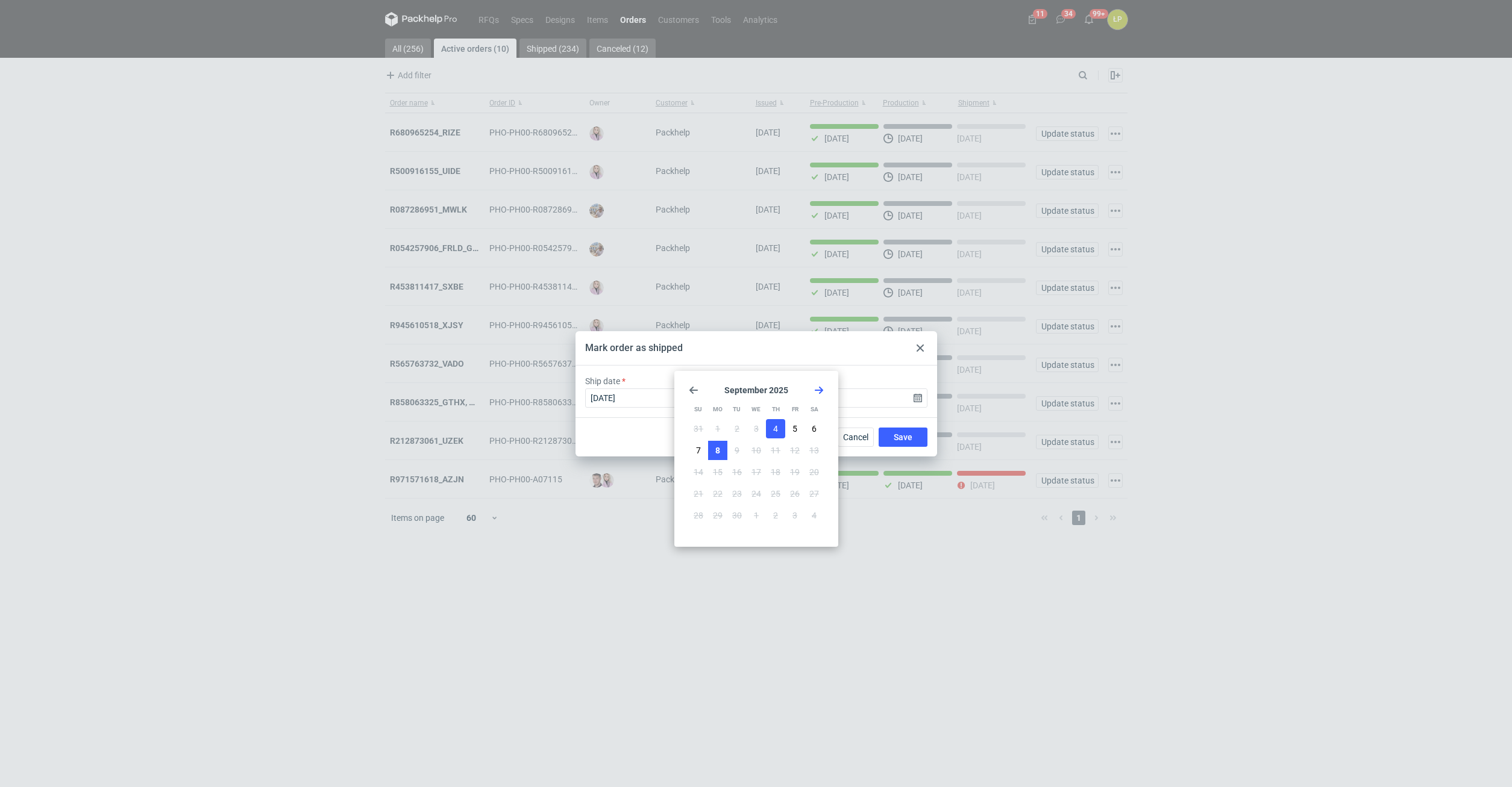
click at [720, 447] on span "8" at bounding box center [717, 450] width 5 height 12
type input "[DATE]"
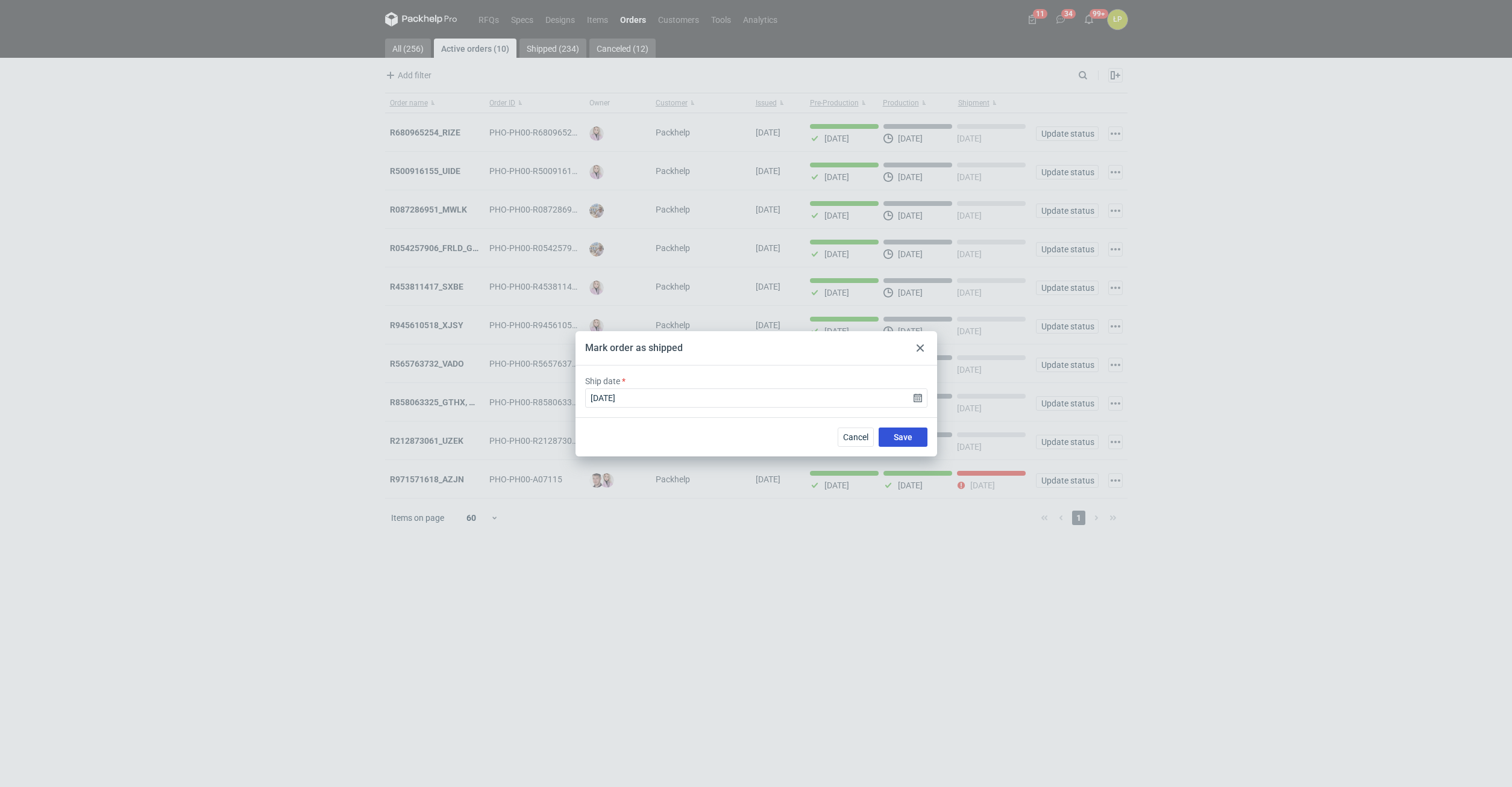
click at [883, 431] on button "Save" at bounding box center [903, 437] width 49 height 19
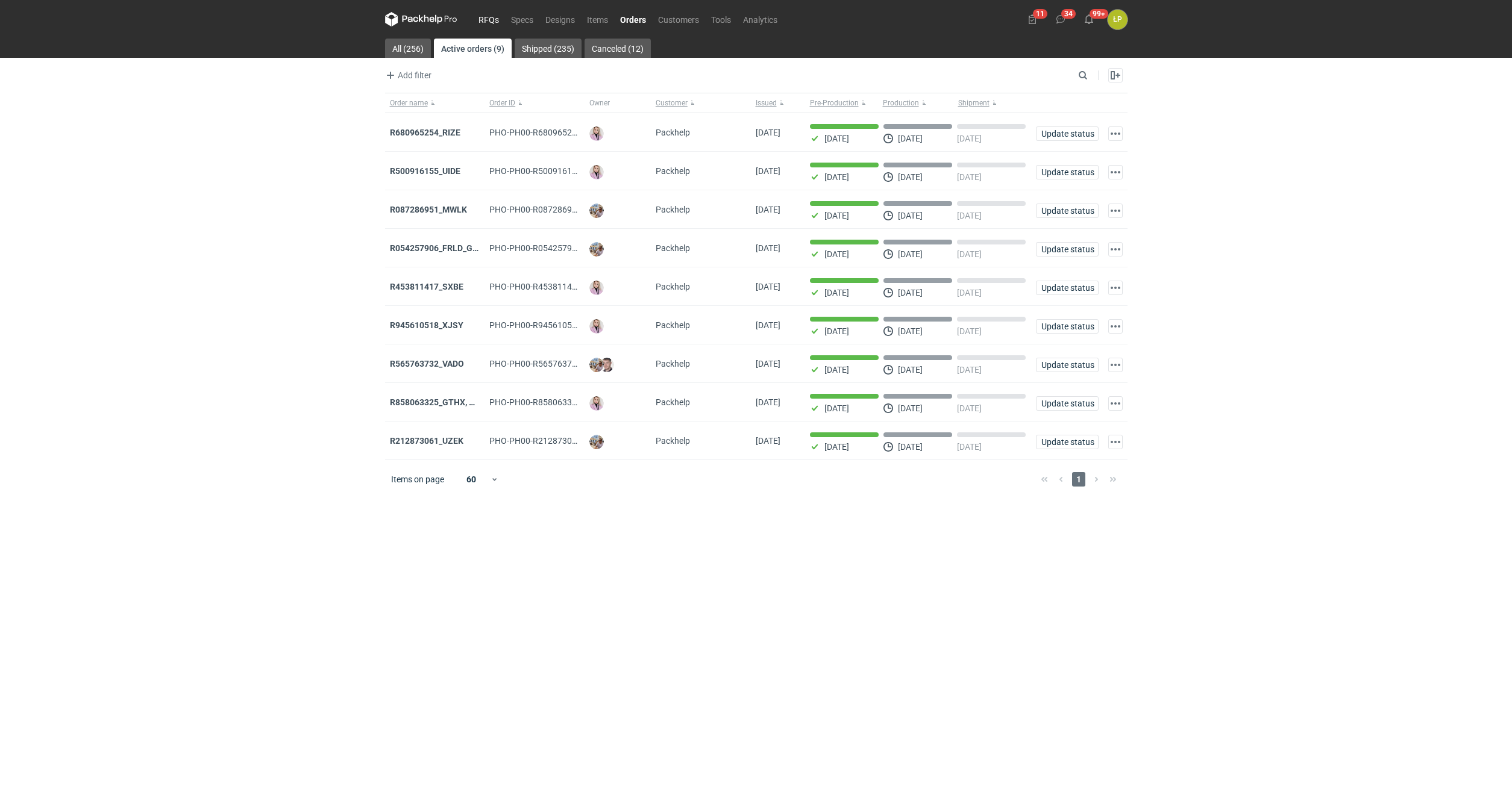
click at [486, 25] on link "RFQs" at bounding box center [489, 19] width 33 height 15
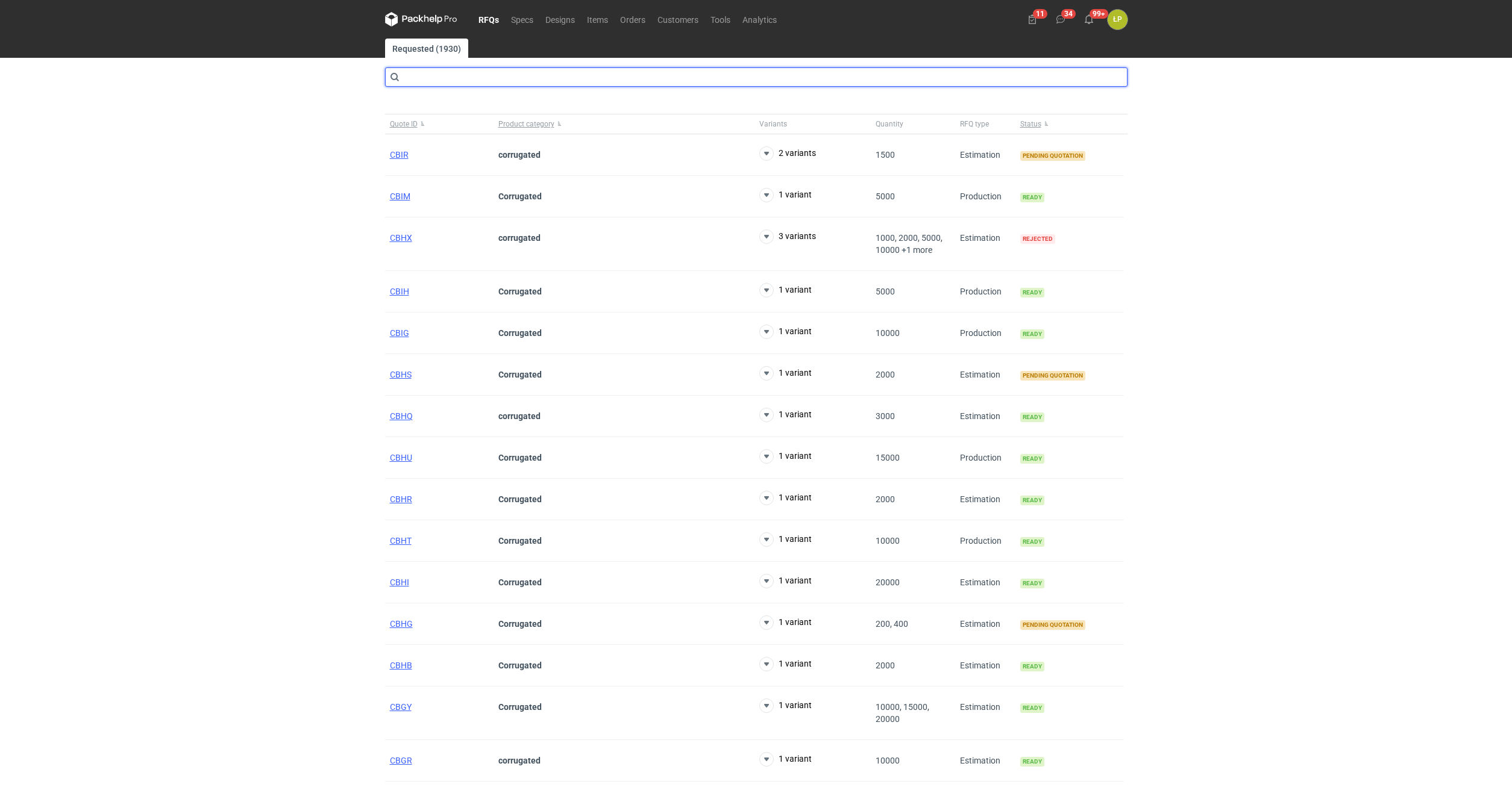
click at [478, 73] on input "text" at bounding box center [756, 77] width 742 height 19
click at [513, 79] on input "text" at bounding box center [756, 77] width 742 height 19
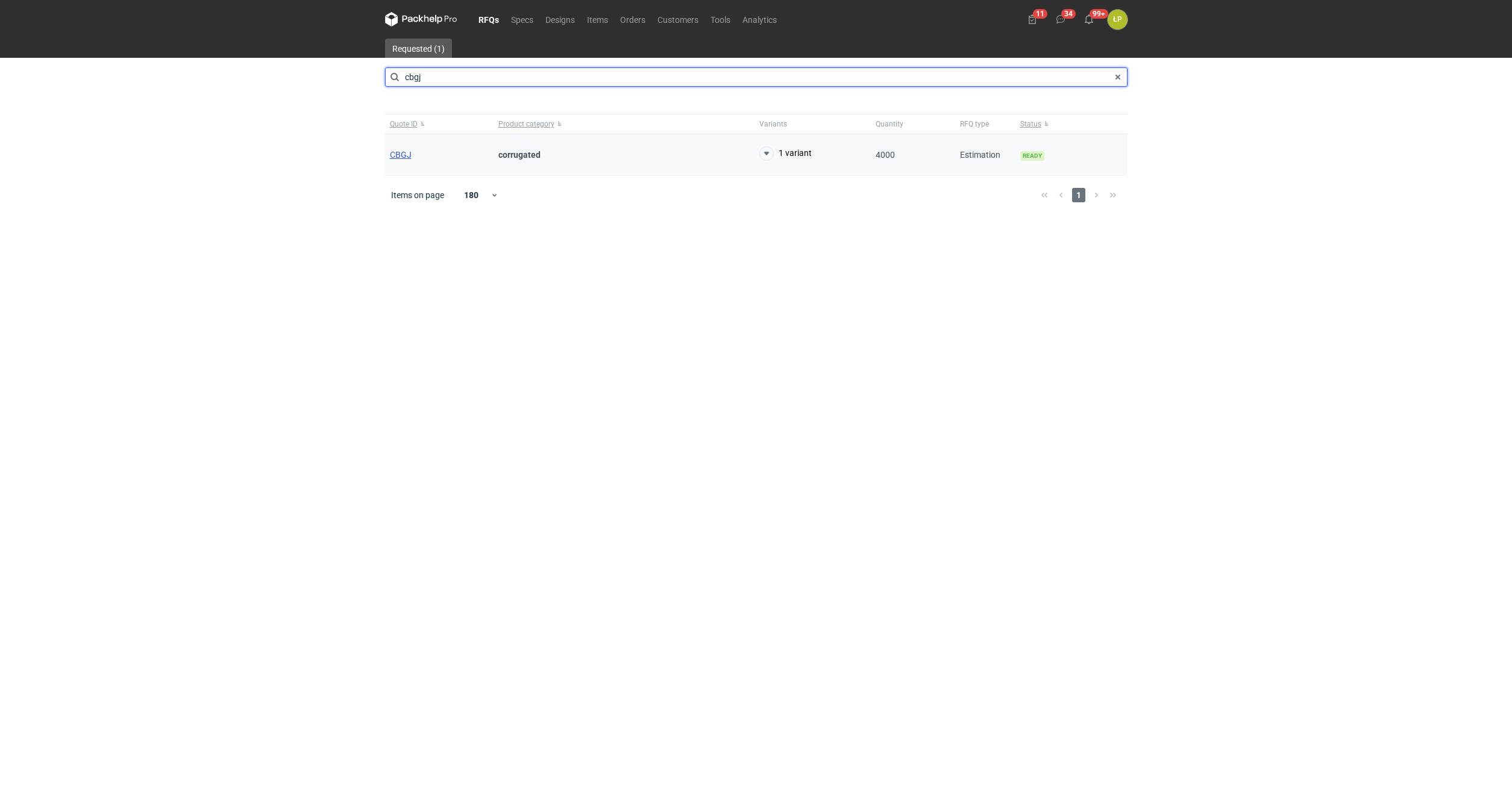
type input "cbgj"
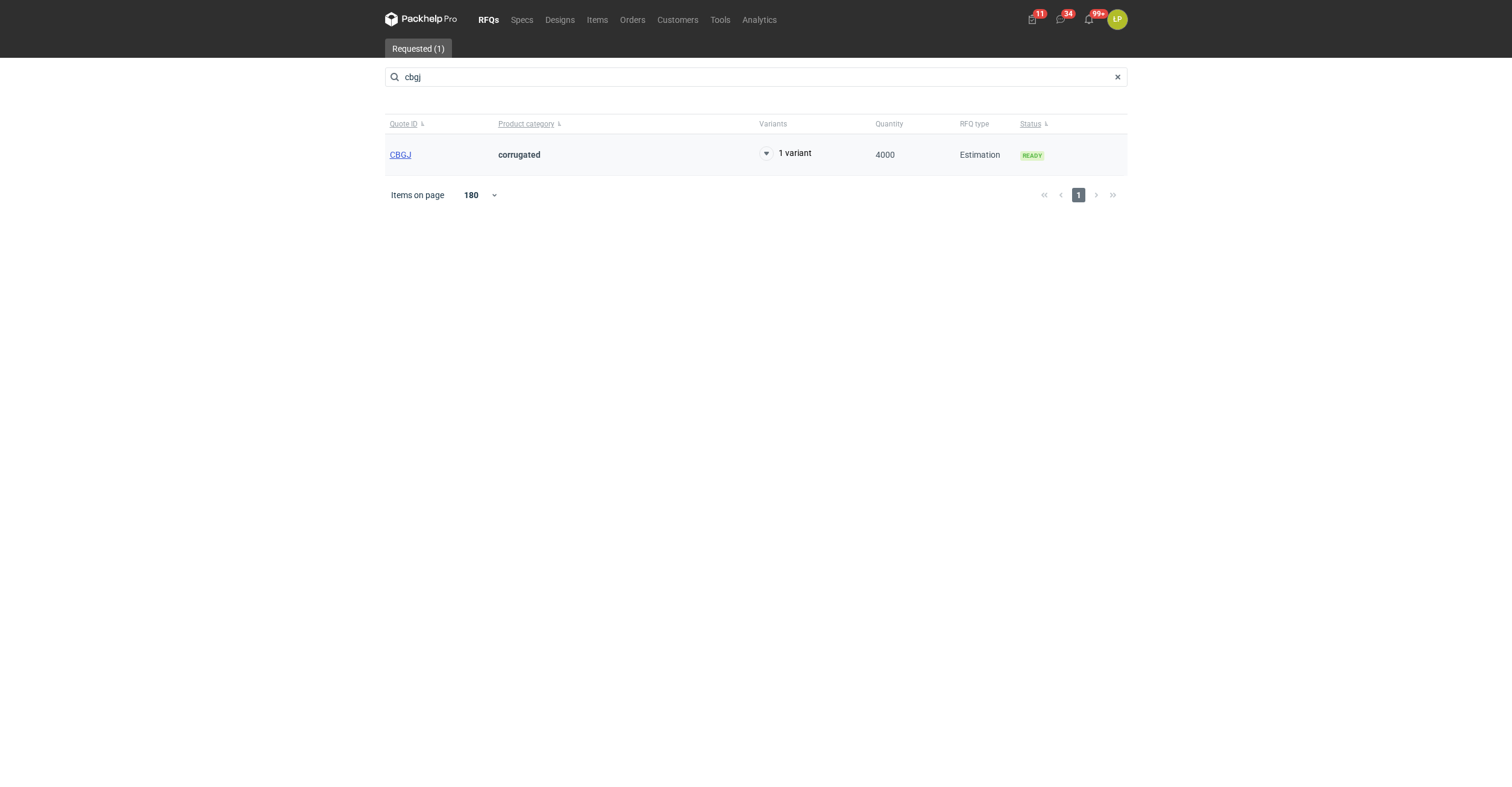
click at [399, 158] on span "CBGJ" at bounding box center [401, 155] width 21 height 10
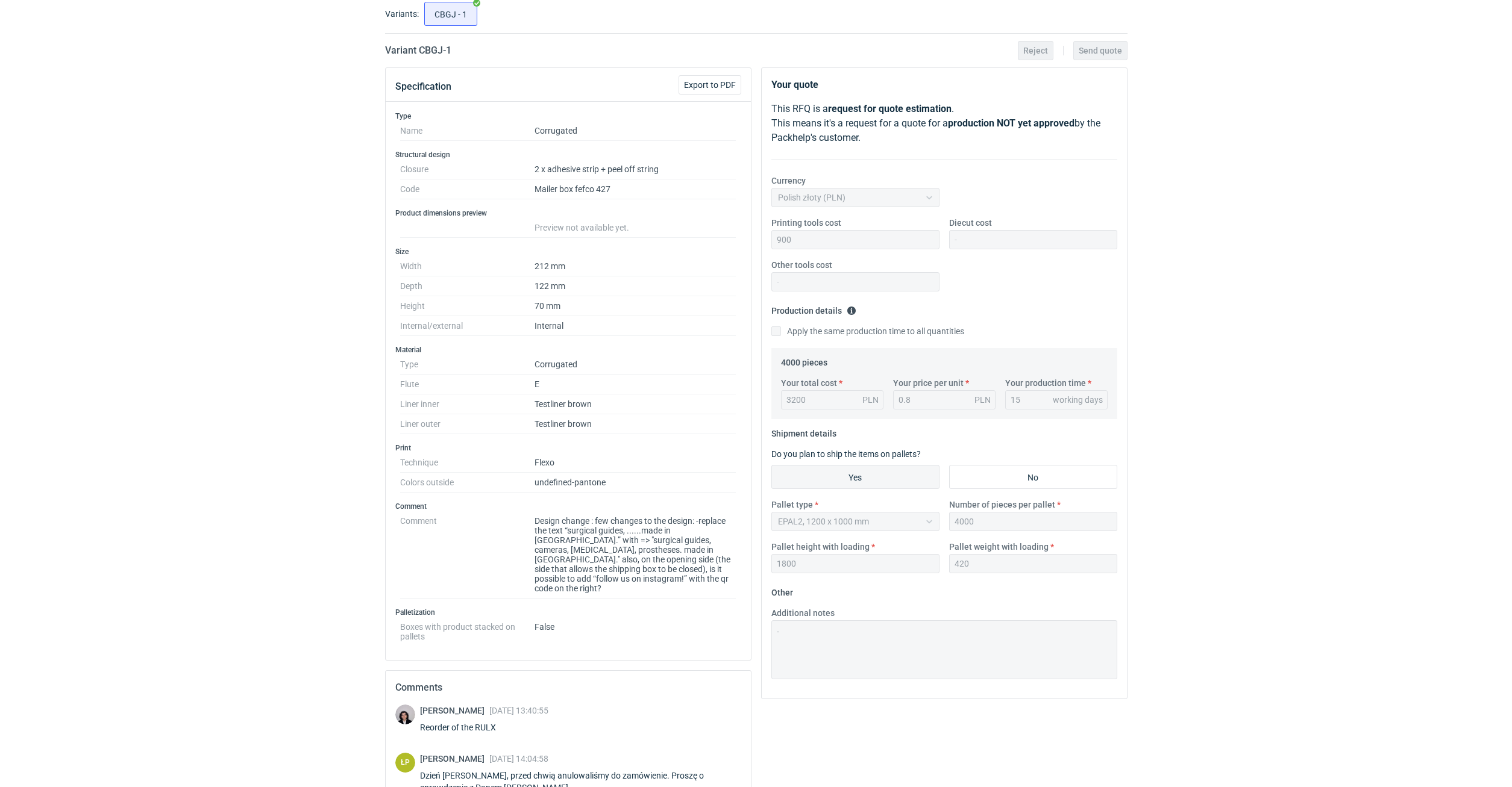
scroll to position [275, 0]
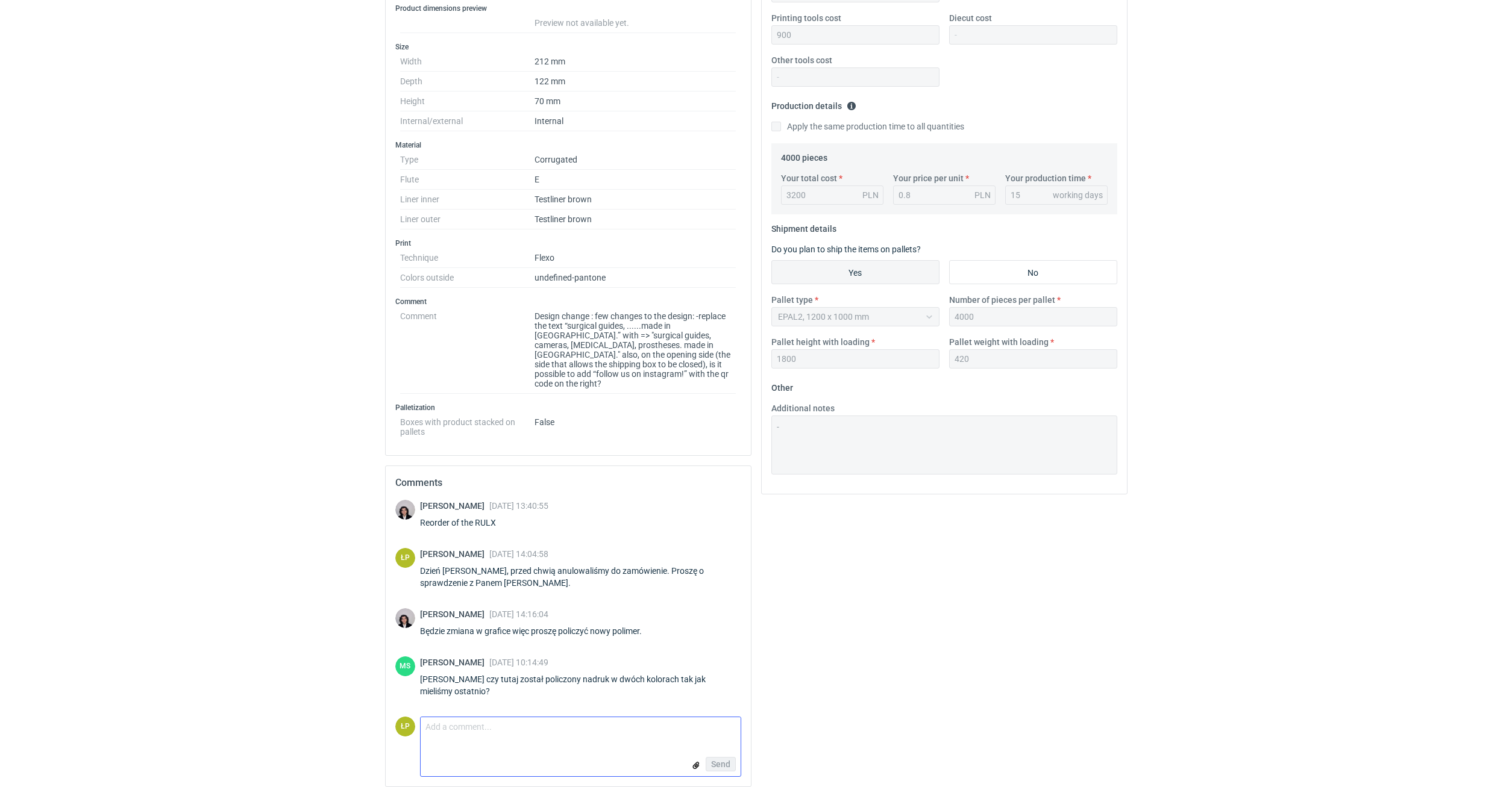
click at [597, 732] on textarea "Comment message" at bounding box center [581, 730] width 320 height 26
type textarea "dzień [PERSON_NAME]."
click at [718, 760] on span "Send" at bounding box center [721, 764] width 19 height 8
click at [829, 723] on div "Your quote This RFQ is a request for quote estimation . This means it's a reque…" at bounding box center [944, 354] width 376 height 982
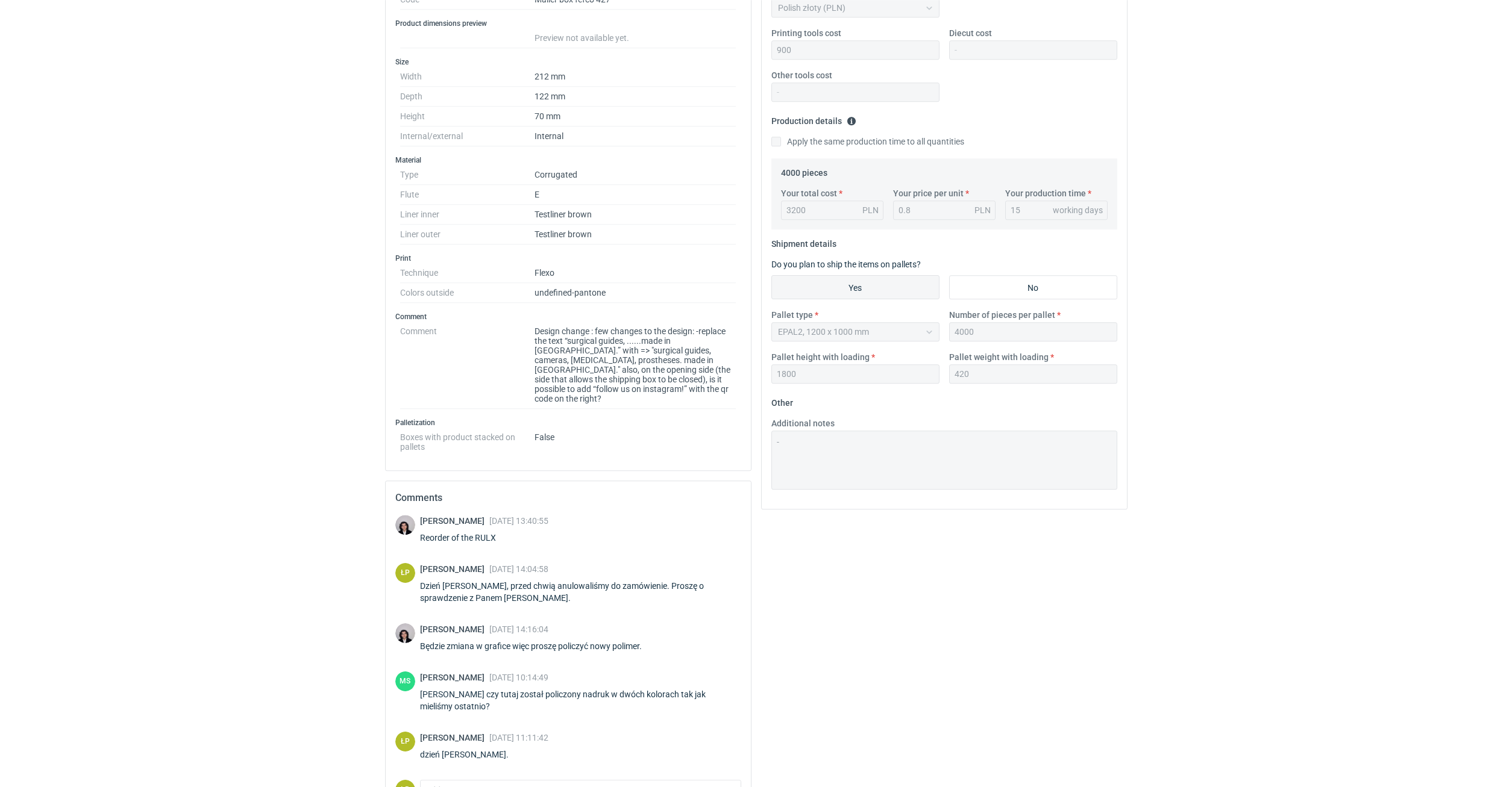
scroll to position [0, 0]
